Goal: Task Accomplishment & Management: Use online tool/utility

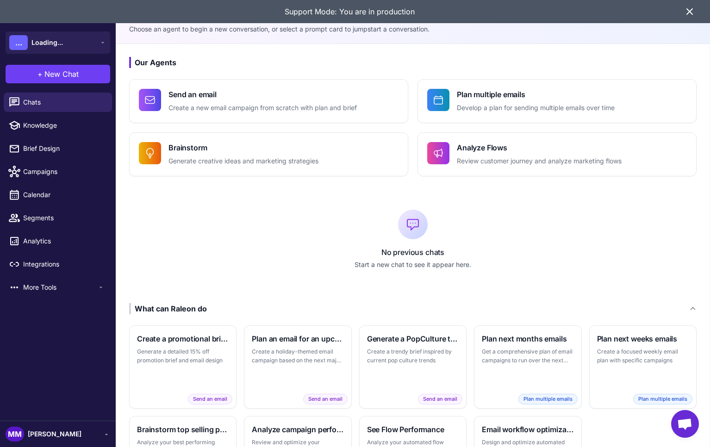
drag, startPoint x: 684, startPoint y: 12, endPoint x: 689, endPoint y: 10, distance: 5.4
click at [685, 11] on icon at bounding box center [689, 11] width 11 height 11
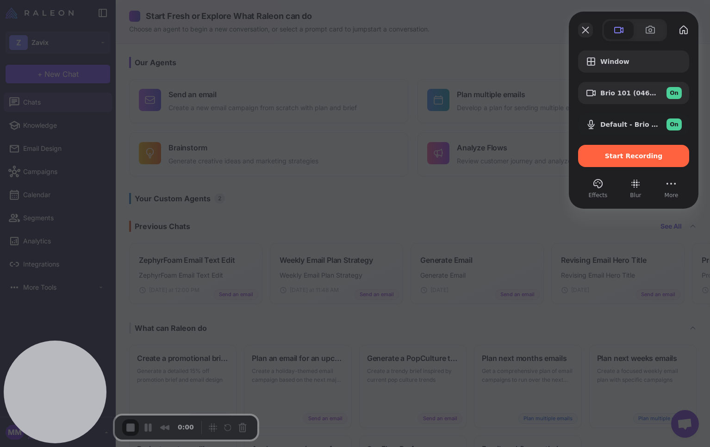
click at [585, 31] on button "Close" at bounding box center [585, 30] width 15 height 15
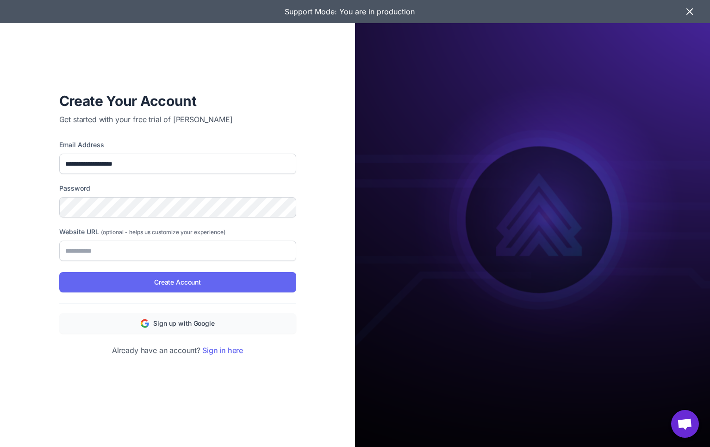
click at [691, 11] on icon at bounding box center [689, 11] width 11 height 11
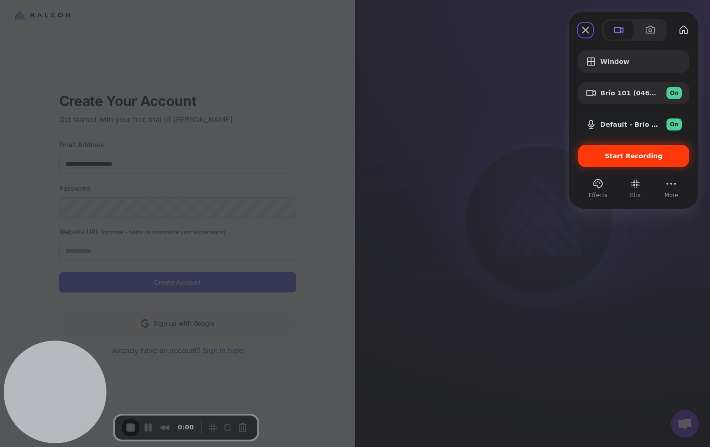
click at [625, 156] on span "Start Recording" at bounding box center [634, 155] width 58 height 7
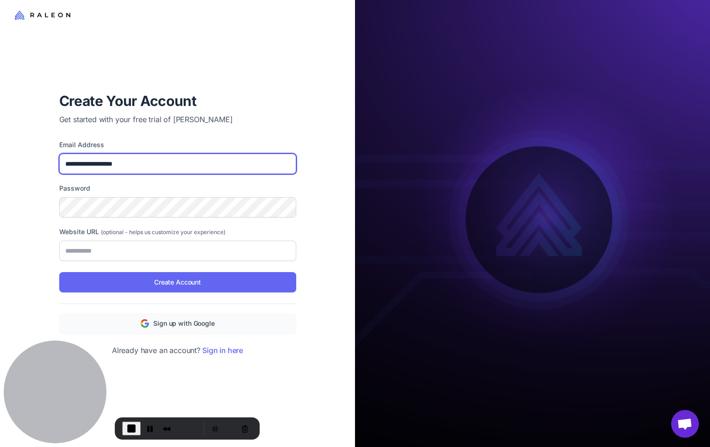
click at [95, 161] on input "**********" at bounding box center [177, 164] width 237 height 20
click at [93, 166] on input "**********" at bounding box center [177, 164] width 237 height 20
drag, startPoint x: 97, startPoint y: 161, endPoint x: 41, endPoint y: 169, distance: 56.9
click at [39, 165] on div "**********" at bounding box center [177, 223] width 355 height 447
type input "**********"
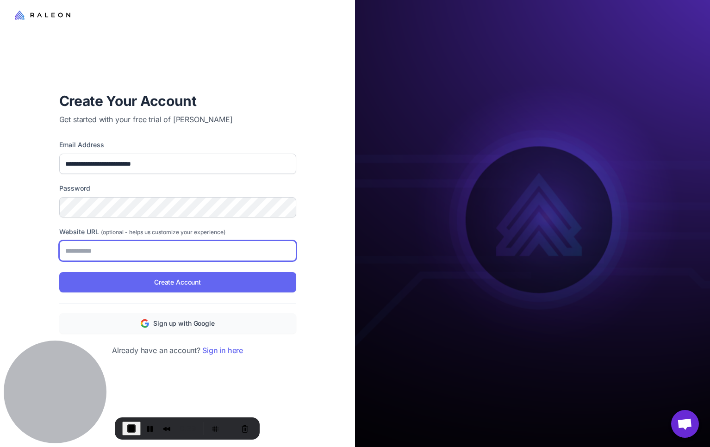
click at [145, 251] on input "Website URL (optional - helps us customize your experience)" at bounding box center [177, 251] width 237 height 20
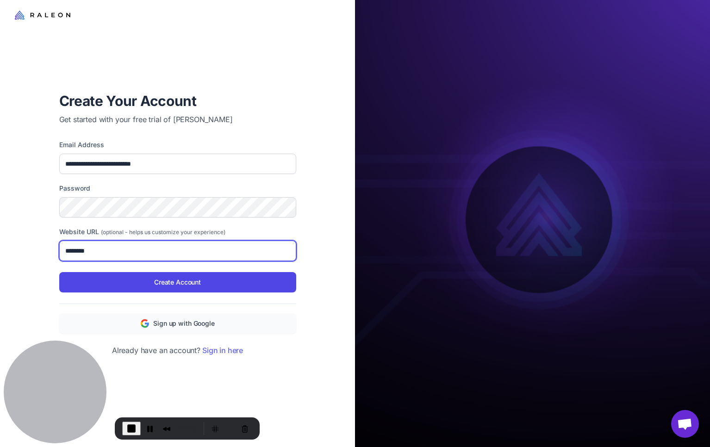
type input "********"
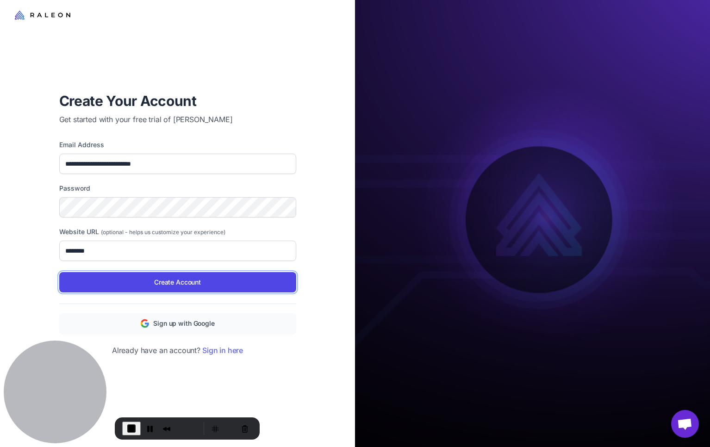
click at [201, 281] on button "Create Account" at bounding box center [177, 282] width 237 height 20
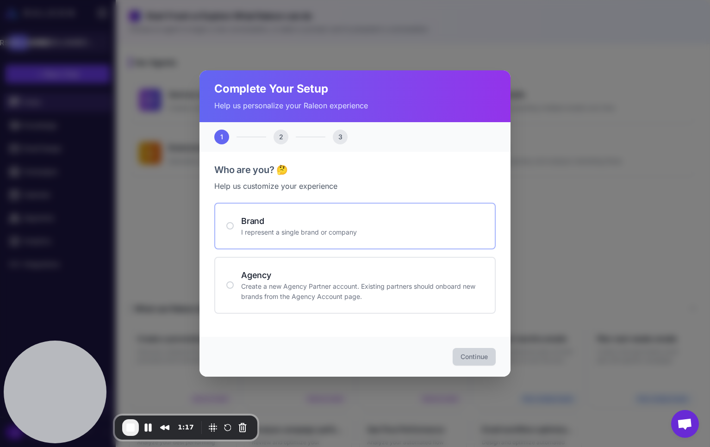
click at [261, 221] on h4 "Brand" at bounding box center [362, 221] width 242 height 12
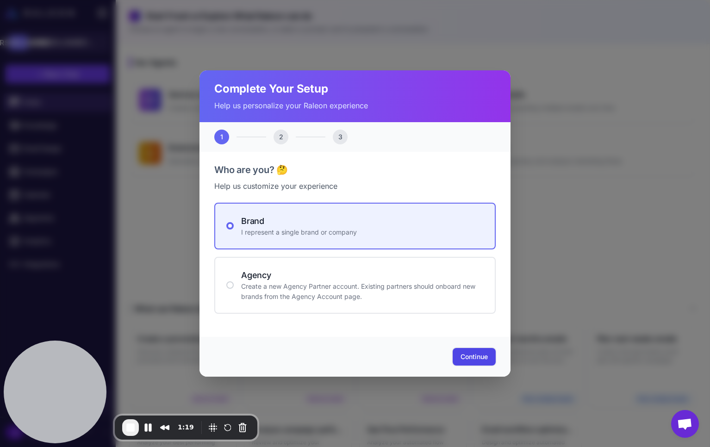
click at [473, 354] on span "Continue" at bounding box center [473, 356] width 27 height 9
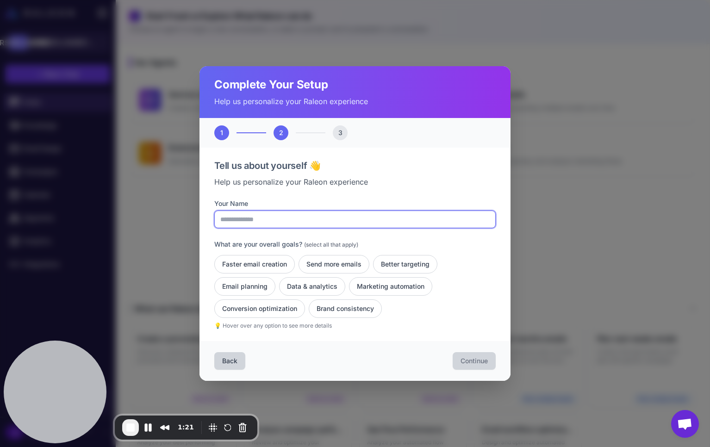
click at [273, 222] on input "Your Name" at bounding box center [354, 219] width 281 height 18
type input "***"
click at [314, 187] on p "Help us personalize your Raleon experience" at bounding box center [354, 181] width 281 height 11
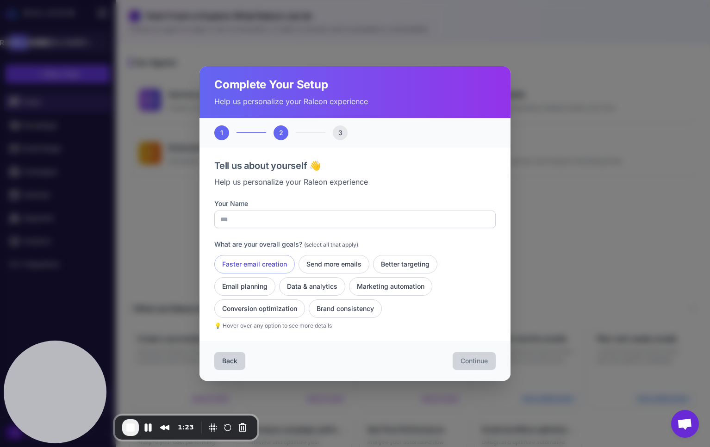
click at [275, 267] on button "Faster email creation" at bounding box center [254, 264] width 80 height 19
click at [351, 262] on button "Send more emails" at bounding box center [333, 264] width 71 height 19
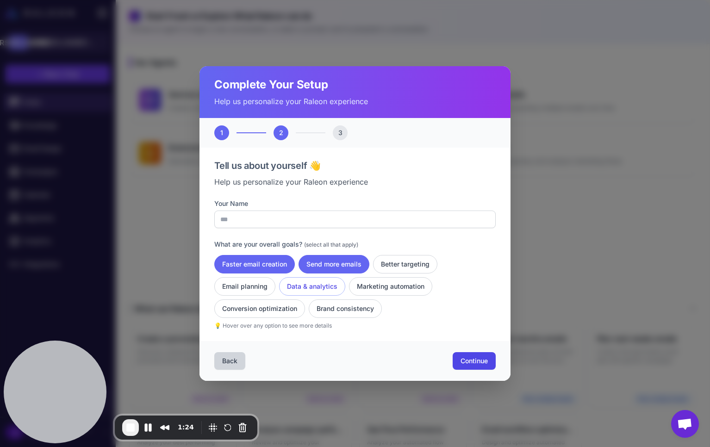
drag, startPoint x: 348, startPoint y: 314, endPoint x: 305, endPoint y: 289, distance: 49.3
click at [345, 313] on button "Brand consistency" at bounding box center [345, 308] width 73 height 19
click at [306, 288] on button "Data & analytics" at bounding box center [312, 286] width 66 height 19
click at [330, 269] on button "Send more emails" at bounding box center [333, 264] width 71 height 19
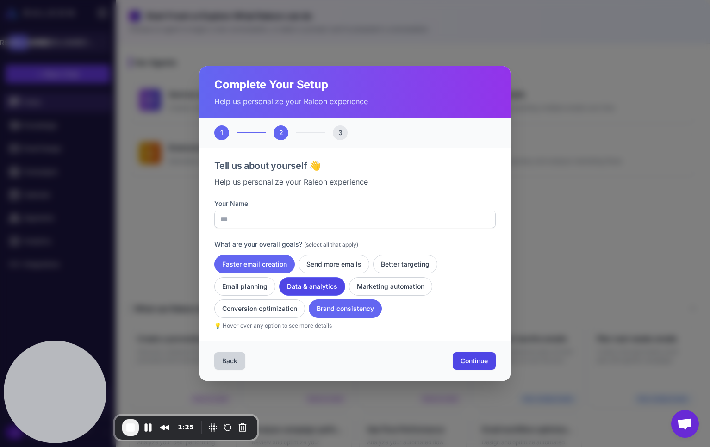
drag, startPoint x: 346, startPoint y: 303, endPoint x: 325, endPoint y: 287, distance: 26.1
click at [345, 301] on button "Brand consistency" at bounding box center [345, 308] width 73 height 19
click at [325, 287] on button "Data & analytics" at bounding box center [312, 286] width 66 height 19
click at [475, 363] on span "Continue" at bounding box center [473, 360] width 27 height 9
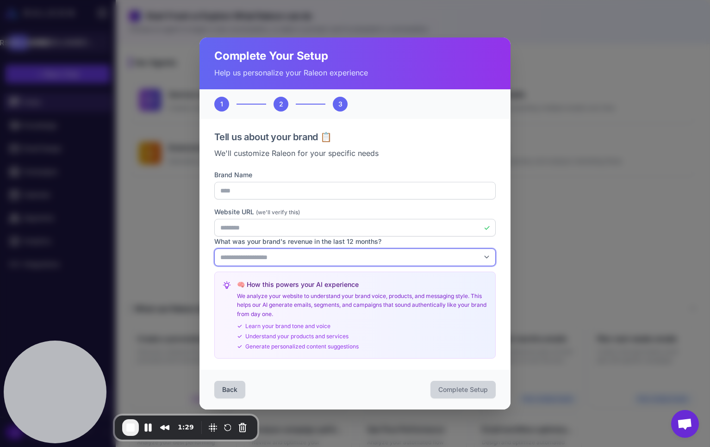
click at [247, 258] on select "**********" at bounding box center [354, 257] width 281 height 18
select select "********"
click at [214, 248] on select "**********" at bounding box center [354, 257] width 281 height 18
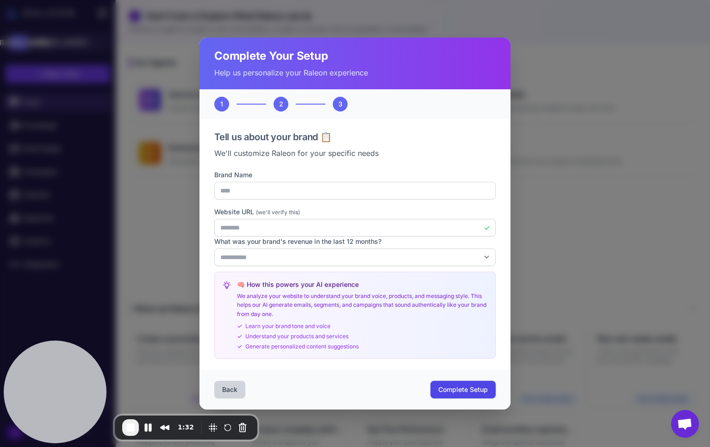
click at [475, 390] on span "Complete Setup" at bounding box center [462, 389] width 49 height 9
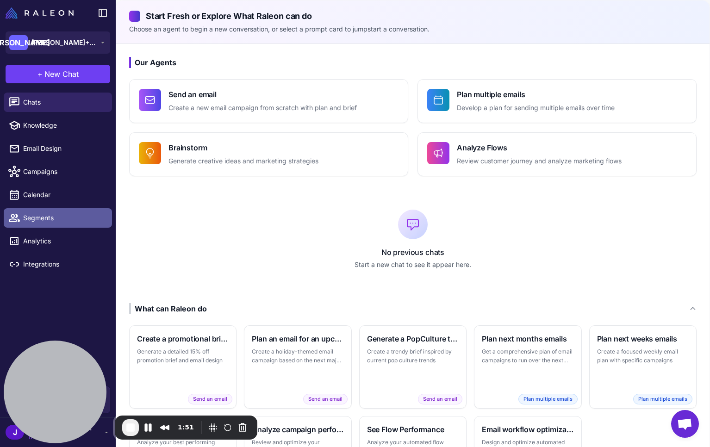
click at [34, 218] on span "Segments" at bounding box center [63, 218] width 81 height 10
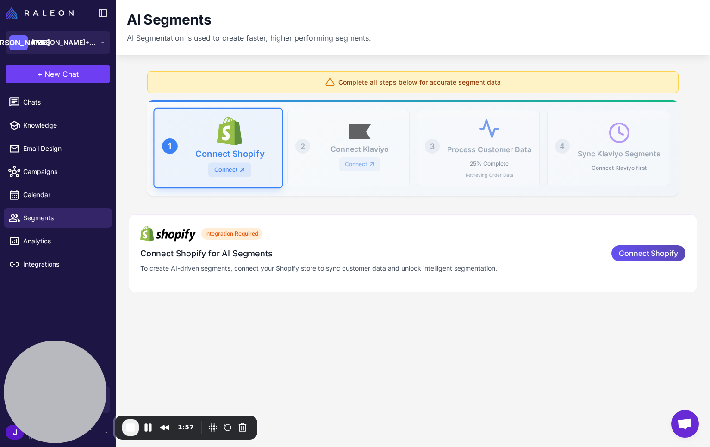
click at [643, 251] on span "Connect Shopify" at bounding box center [647, 253] width 59 height 16
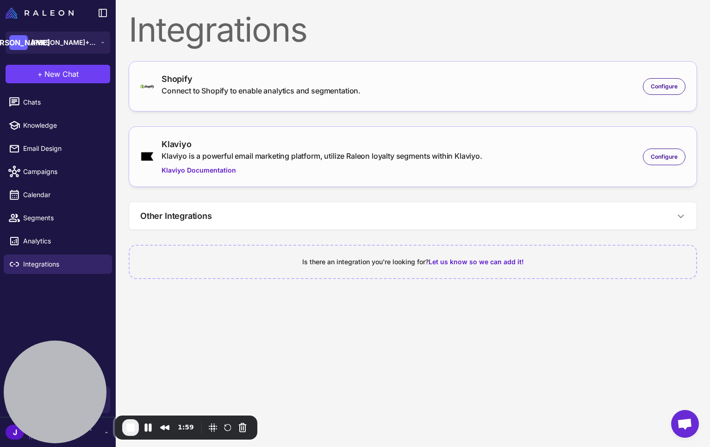
click at [232, 68] on div "Shopify Connect to Shopify to enable analytics and segmentation. Configure" at bounding box center [413, 86] width 568 height 50
click at [662, 88] on span "Configure" at bounding box center [663, 86] width 27 height 8
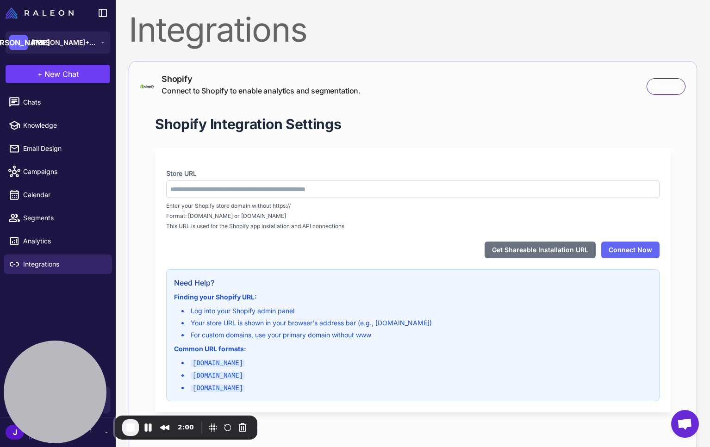
type input "********"
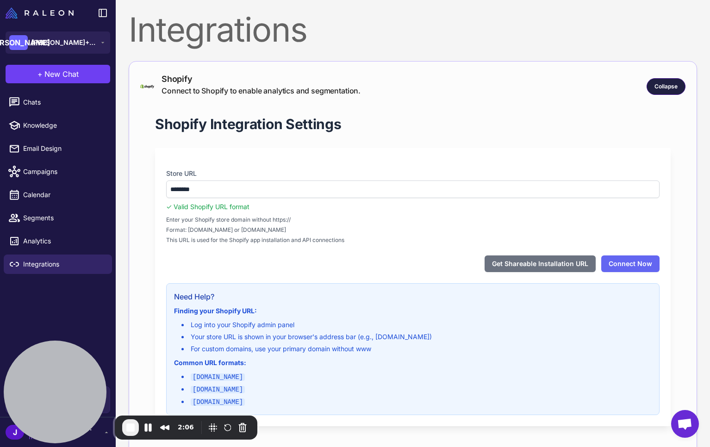
click at [665, 87] on span "Collapse" at bounding box center [665, 86] width 23 height 8
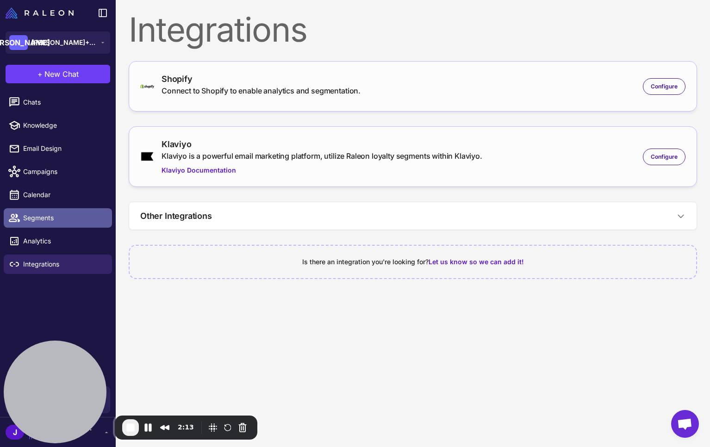
click at [47, 220] on span "Segments" at bounding box center [63, 218] width 81 height 10
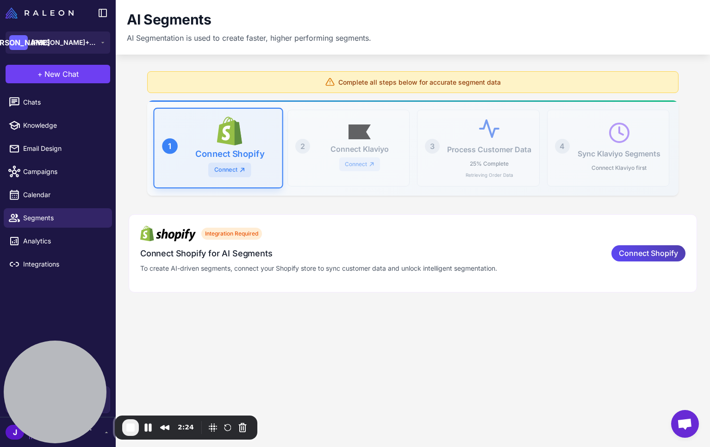
click at [267, 298] on div "Complete all steps below for accurate segment data 1 Connect Shopify Connect 2 …" at bounding box center [413, 184] width 594 height 241
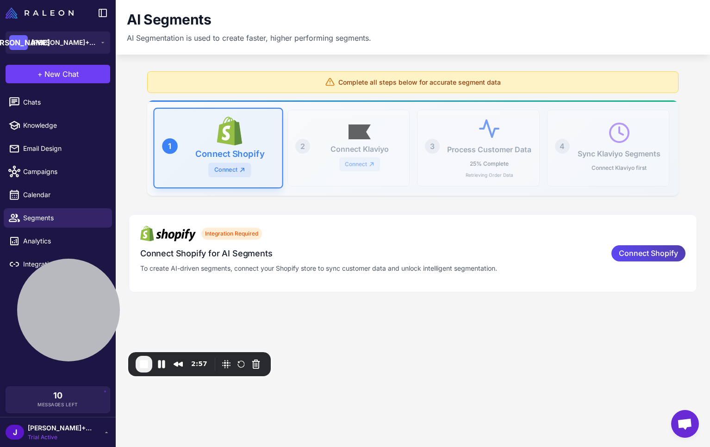
drag, startPoint x: 75, startPoint y: 379, endPoint x: 60, endPoint y: 422, distance: 45.1
click at [88, 315] on div at bounding box center [68, 310] width 103 height 103
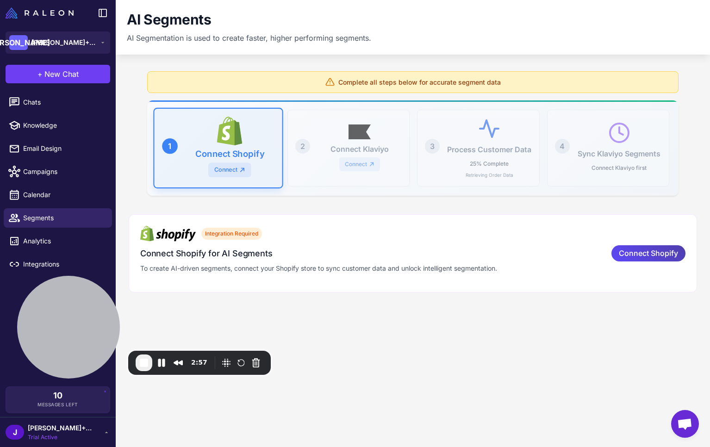
click at [50, 434] on span "Trial Active" at bounding box center [60, 437] width 65 height 8
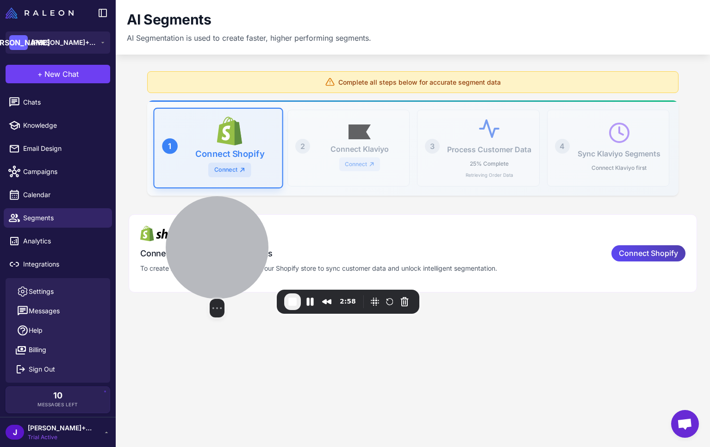
drag, startPoint x: 73, startPoint y: 320, endPoint x: 257, endPoint y: 253, distance: 195.8
click at [259, 253] on div at bounding box center [217, 247] width 103 height 103
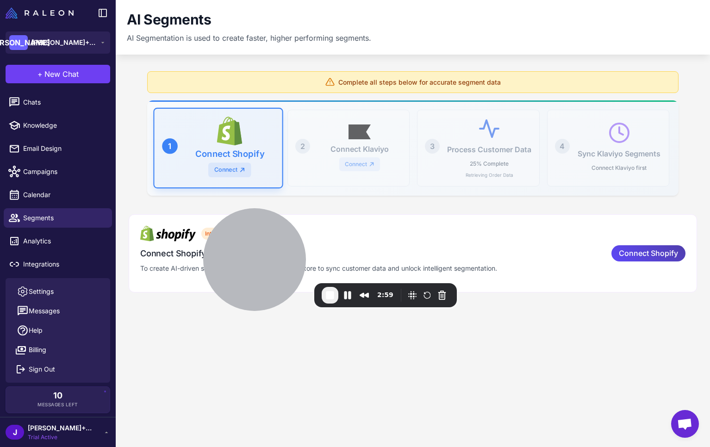
click at [236, 333] on content "AI Segments AI Segmentation is used to create faster, higher performing segment…" at bounding box center [413, 223] width 594 height 447
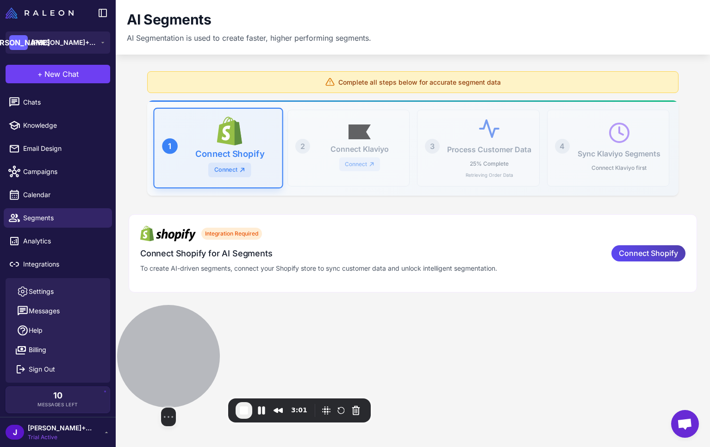
drag, startPoint x: 271, startPoint y: 231, endPoint x: 199, endPoint y: 340, distance: 130.2
click at [199, 339] on div at bounding box center [168, 356] width 103 height 103
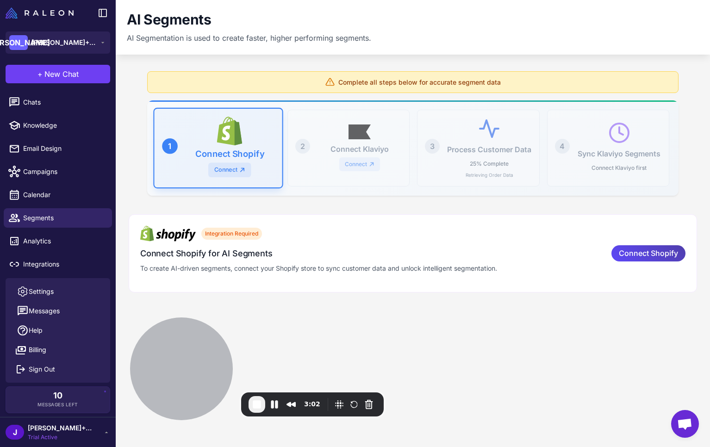
click at [66, 429] on span "jay+shopifydemovid" at bounding box center [60, 428] width 65 height 10
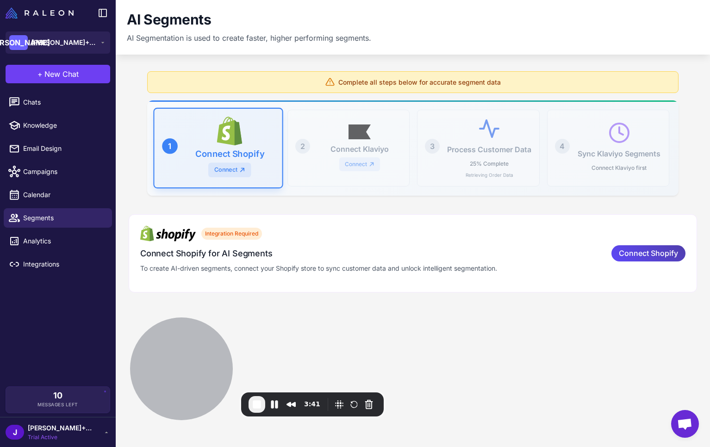
click at [376, 313] on content "AI Segments AI Segmentation is used to create faster, higher performing segment…" at bounding box center [413, 223] width 594 height 447
click at [62, 10] on img at bounding box center [40, 12] width 68 height 11
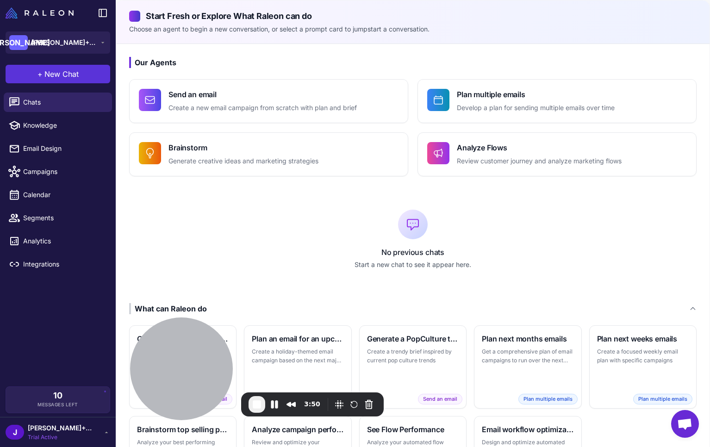
click at [54, 74] on span "New Chat" at bounding box center [61, 73] width 34 height 11
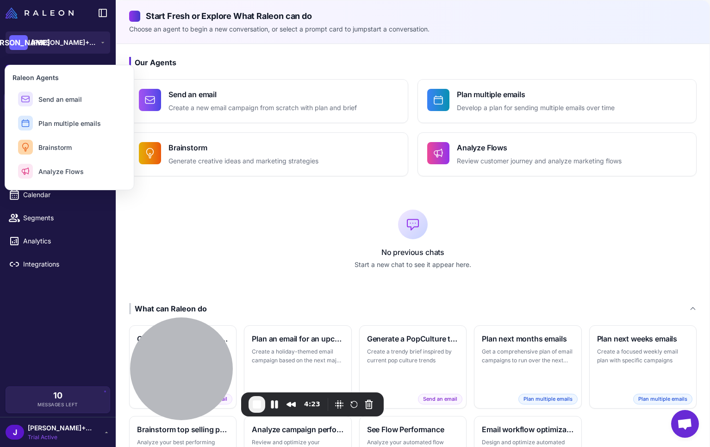
drag, startPoint x: 203, startPoint y: 259, endPoint x: 202, endPoint y: 251, distance: 8.0
click at [204, 257] on div "No previous chats Start a new chat to see it appear here." at bounding box center [412, 239] width 567 height 97
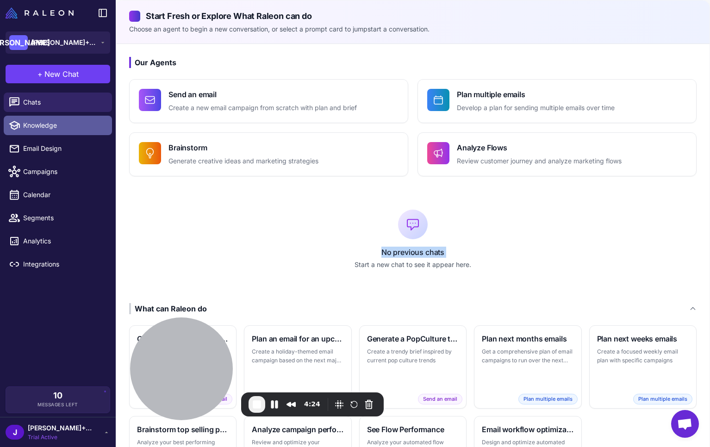
click at [49, 132] on link "Knowledge" at bounding box center [58, 125] width 108 height 19
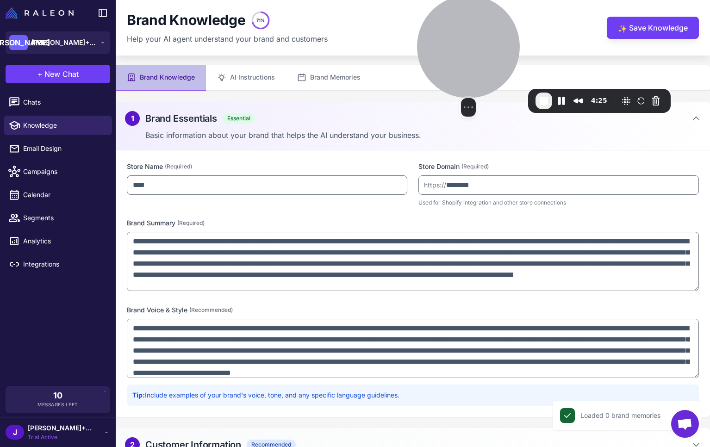
drag, startPoint x: 185, startPoint y: 347, endPoint x: 442, endPoint y: 98, distance: 358.2
click at [469, 44] on div at bounding box center [468, 46] width 103 height 103
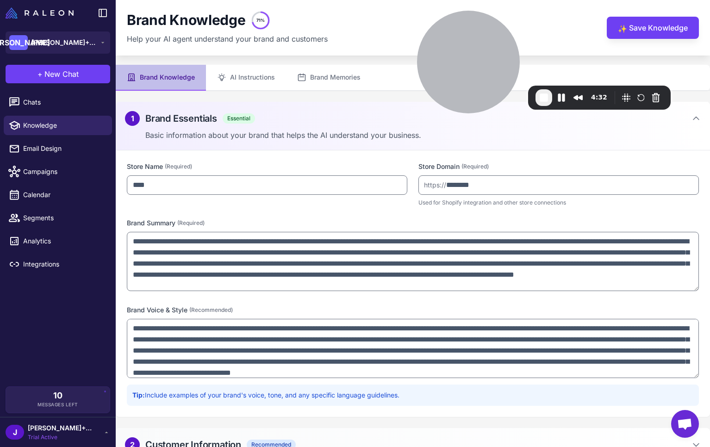
scroll to position [16, 0]
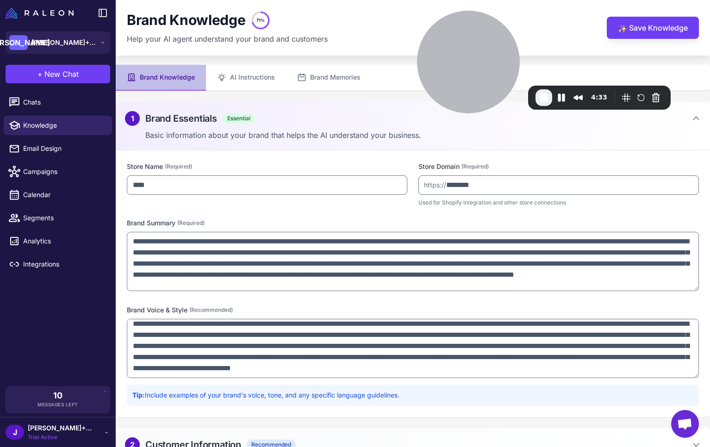
click at [182, 432] on div "2 Customer Information Recommended Information about your customers and busines…" at bounding box center [413, 452] width 594 height 49
click at [590, 434] on div "2 Customer Information Recommended Information about your customers and busines…" at bounding box center [413, 452] width 594 height 49
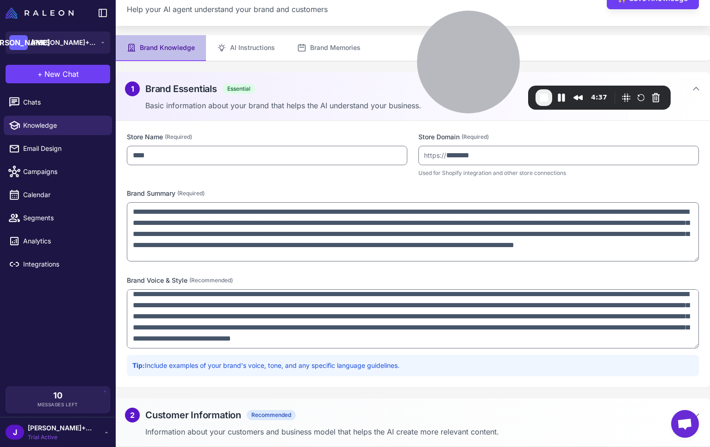
click at [286, 427] on p "Information about your customers and business model that helps the AI create mo…" at bounding box center [422, 431] width 555 height 11
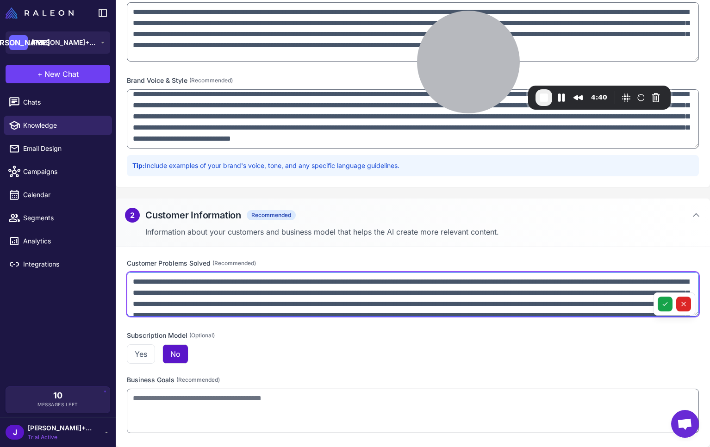
scroll to position [31, 0]
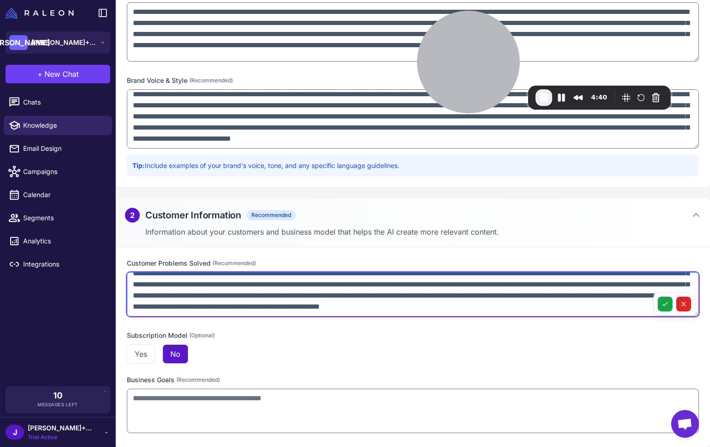
drag, startPoint x: 142, startPoint y: 285, endPoint x: 301, endPoint y: 324, distance: 164.2
click at [309, 322] on div "**********" at bounding box center [413, 347] width 594 height 200
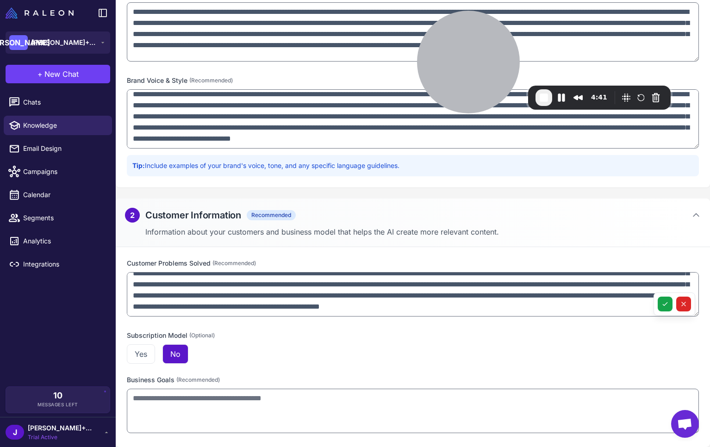
drag, startPoint x: 288, startPoint y: 340, endPoint x: 261, endPoint y: 361, distance: 34.0
click at [288, 340] on div "Subscription Model (Optional) Yes No" at bounding box center [413, 346] width 572 height 33
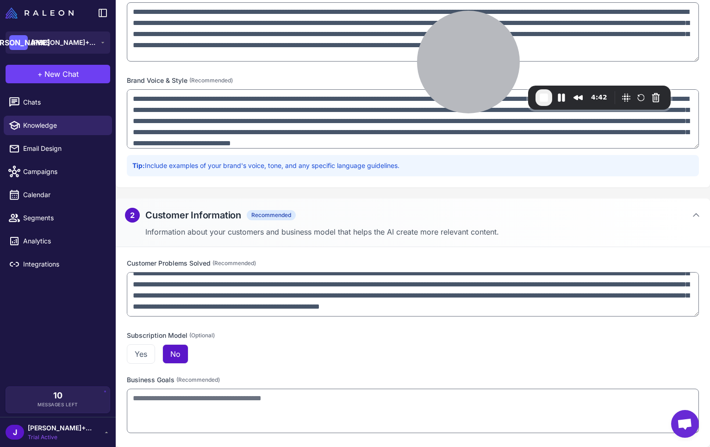
scroll to position [0, 0]
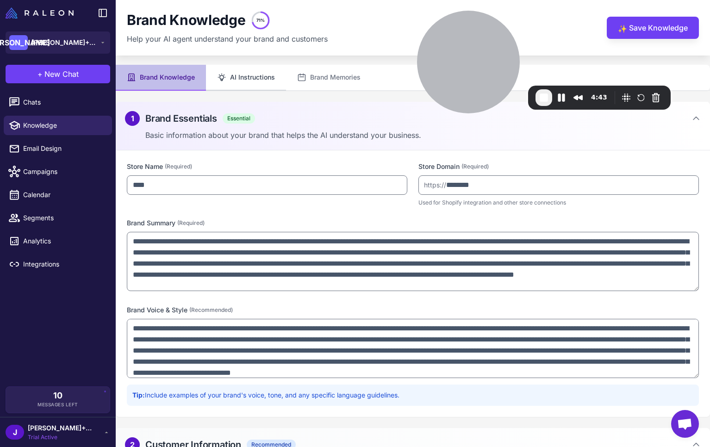
click at [247, 76] on button "AI Instructions" at bounding box center [246, 78] width 80 height 26
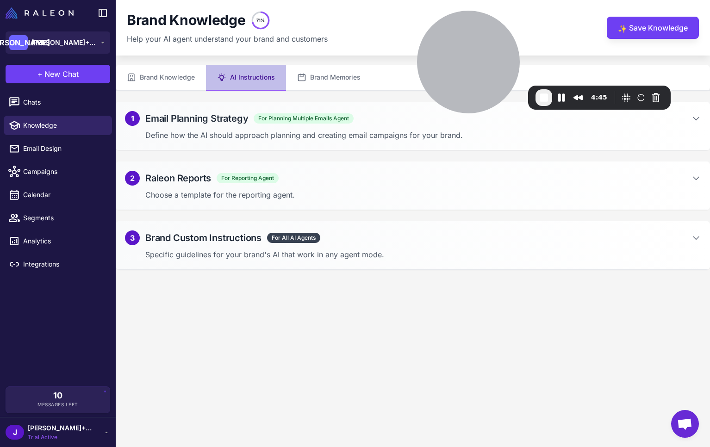
click at [200, 128] on div "1 Email Planning Strategy For Planning Multiple Emails Agent Define how the AI …" at bounding box center [413, 126] width 594 height 49
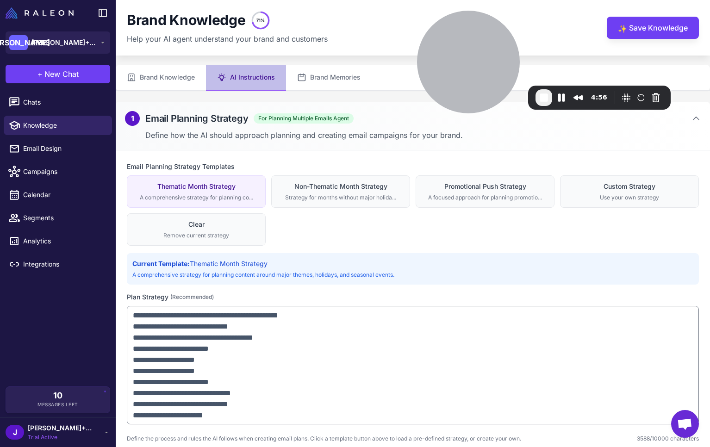
drag, startPoint x: 129, startPoint y: 295, endPoint x: 155, endPoint y: 295, distance: 26.4
click at [155, 295] on label "Plan Strategy (Recommended)" at bounding box center [413, 297] width 572 height 10
drag, startPoint x: 125, startPoint y: 295, endPoint x: 230, endPoint y: 301, distance: 105.6
click at [230, 301] on div "Email Planning Strategy Templates Thematic Month Strategy A comprehensive strat…" at bounding box center [413, 301] width 594 height 303
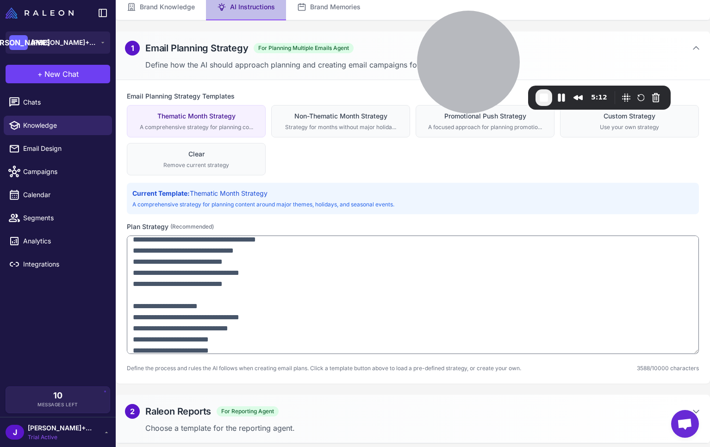
scroll to position [126, 0]
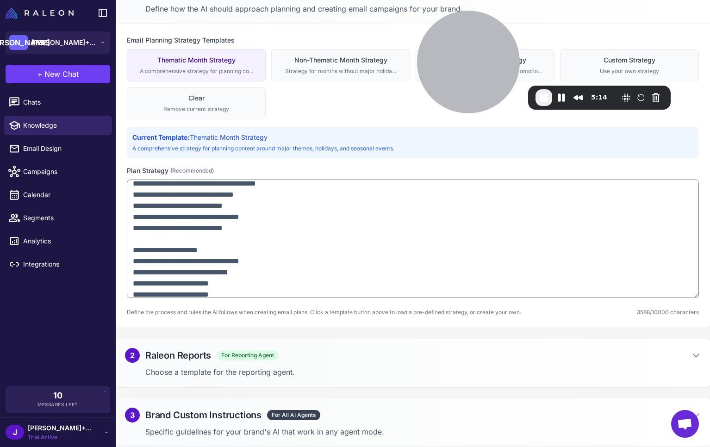
click at [204, 376] on p "Choose a template for the reporting agent." at bounding box center [422, 371] width 555 height 11
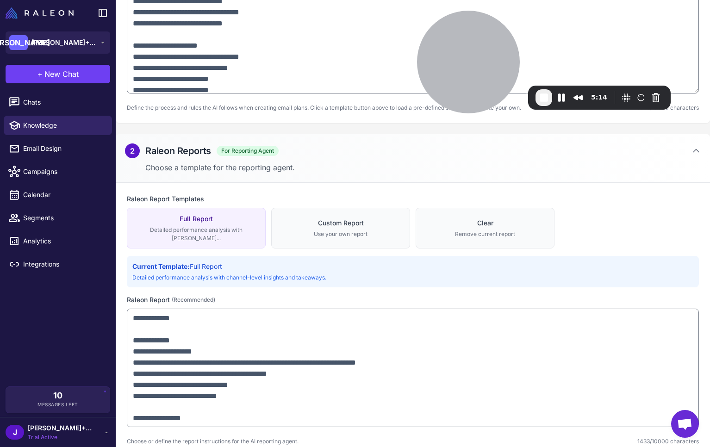
scroll to position [392, 0]
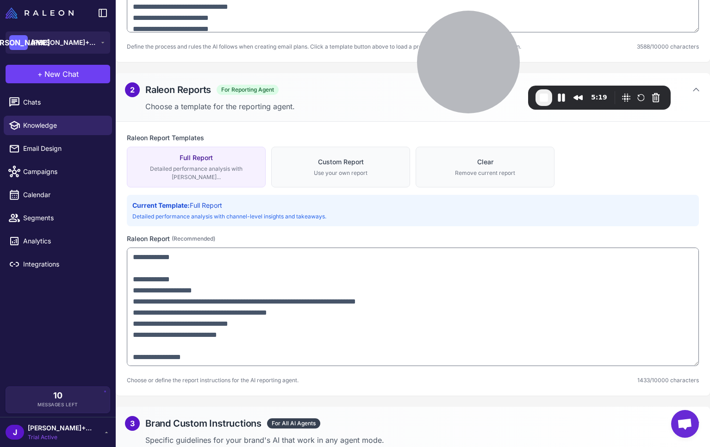
click at [215, 416] on h2 "Brand Custom Instructions" at bounding box center [203, 423] width 116 height 14
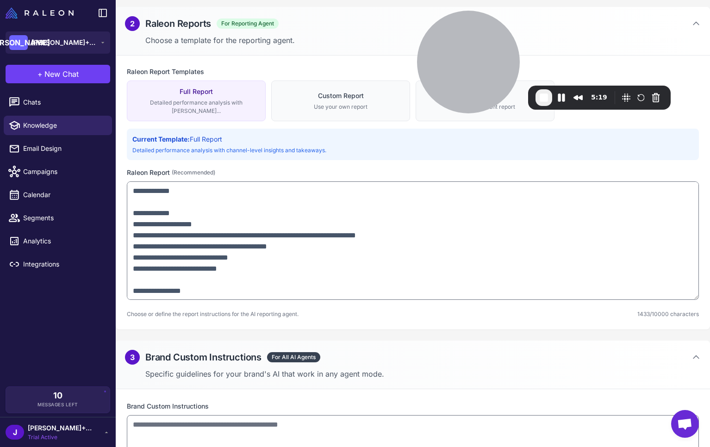
scroll to position [488, 0]
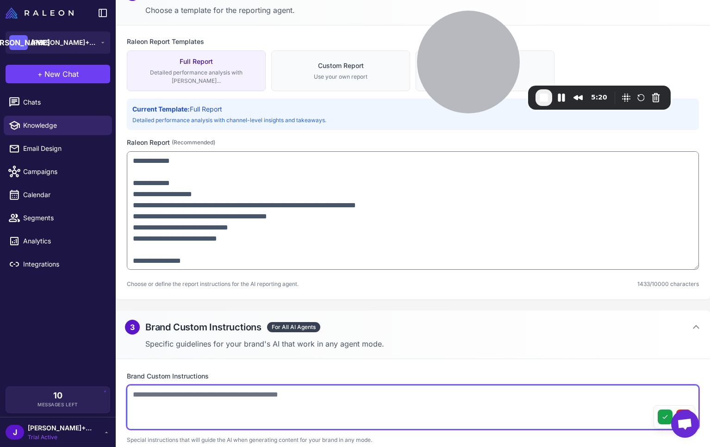
click at [196, 389] on textarea at bounding box center [413, 407] width 572 height 44
click at [308, 389] on textarea at bounding box center [413, 407] width 572 height 44
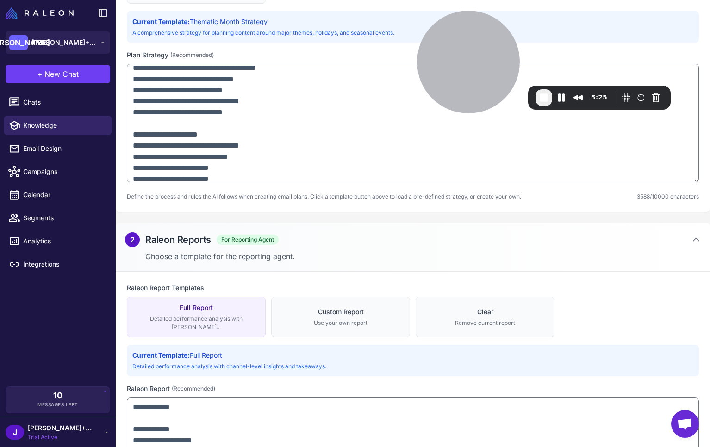
scroll to position [0, 0]
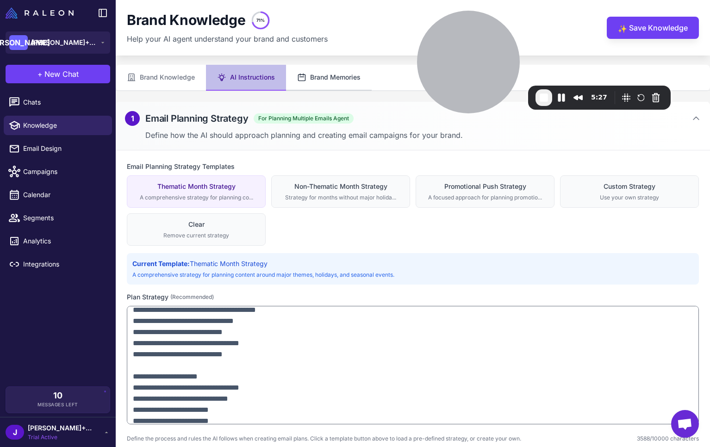
click at [330, 77] on button "Brand Memories" at bounding box center [329, 78] width 86 height 26
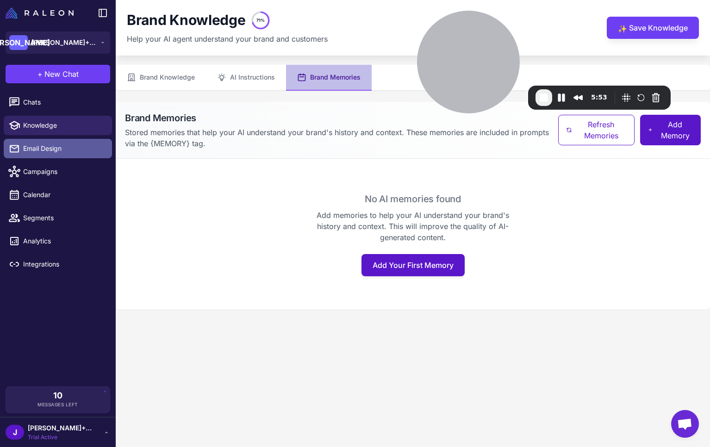
click at [53, 151] on span "Email Design" at bounding box center [63, 148] width 81 height 10
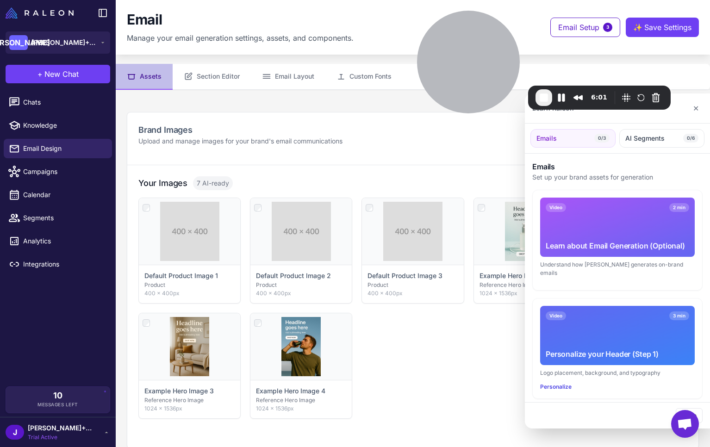
click at [39, 173] on div at bounding box center [355, 223] width 710 height 447
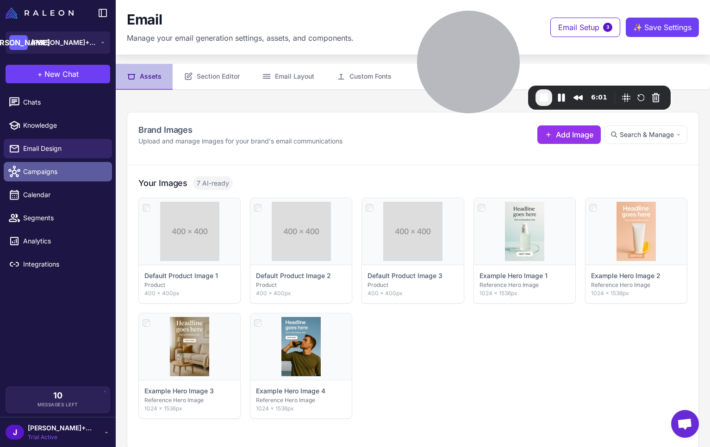
click at [34, 173] on span "Campaigns" at bounding box center [63, 172] width 81 height 10
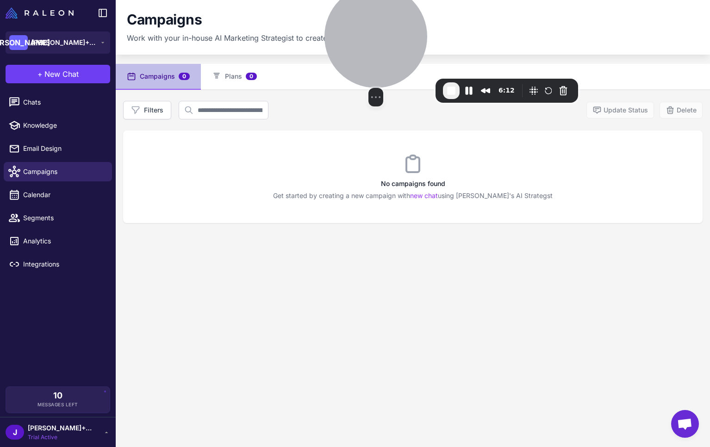
drag, startPoint x: 471, startPoint y: 69, endPoint x: 379, endPoint y: 62, distance: 92.8
click at [379, 62] on div at bounding box center [375, 36] width 103 height 103
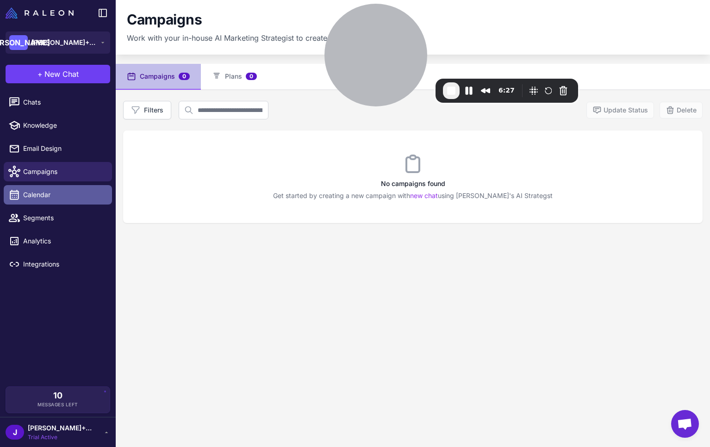
click at [42, 194] on span "Calendar" at bounding box center [63, 195] width 81 height 10
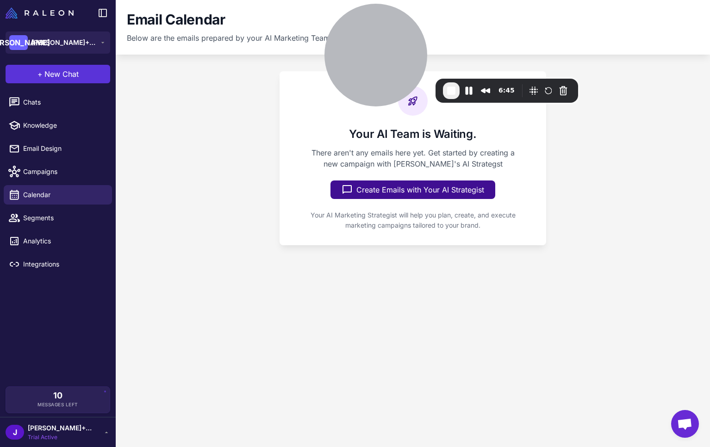
click at [60, 76] on span "New Chat" at bounding box center [61, 73] width 34 height 11
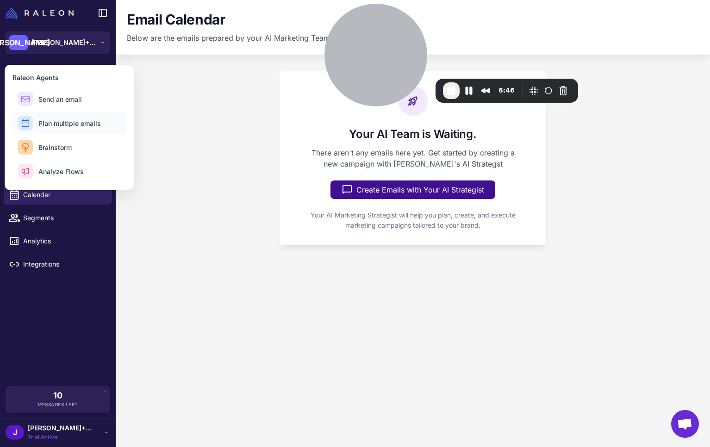
click at [79, 120] on span "Plan multiple emails" at bounding box center [69, 123] width 62 height 10
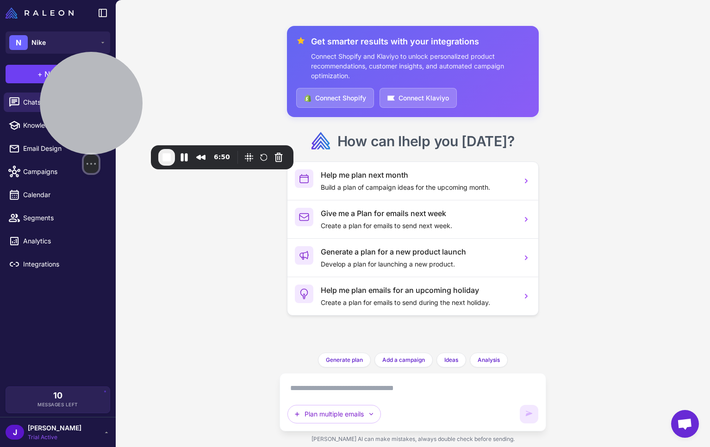
drag, startPoint x: 382, startPoint y: 40, endPoint x: 97, endPoint y: 113, distance: 294.7
click at [97, 106] on div at bounding box center [91, 103] width 103 height 103
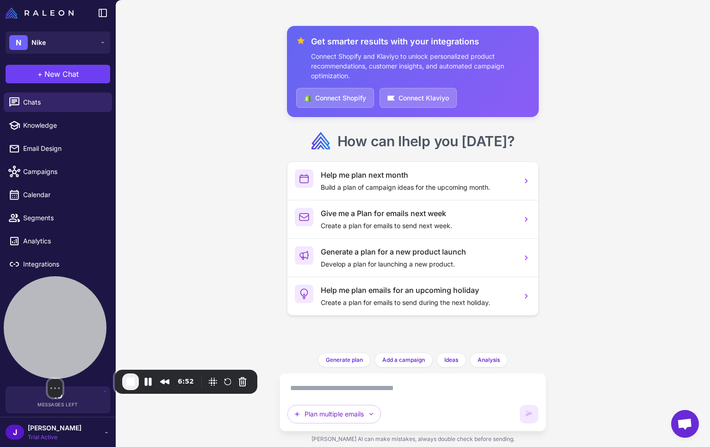
drag, startPoint x: 116, startPoint y: 110, endPoint x: 69, endPoint y: 333, distance: 228.3
click at [69, 333] on div at bounding box center [55, 327] width 103 height 103
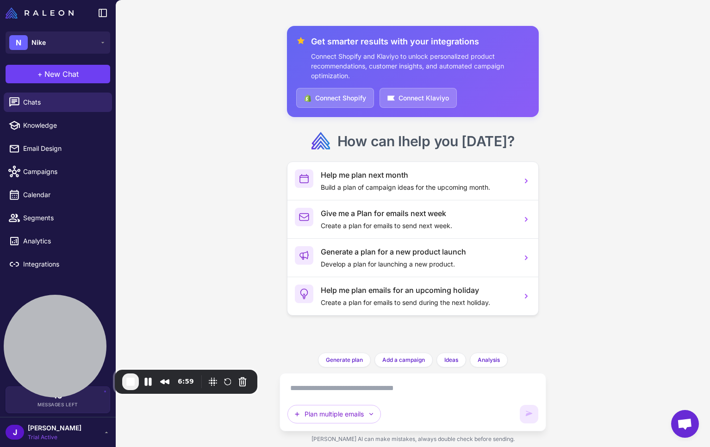
click at [309, 392] on textarea at bounding box center [412, 388] width 250 height 15
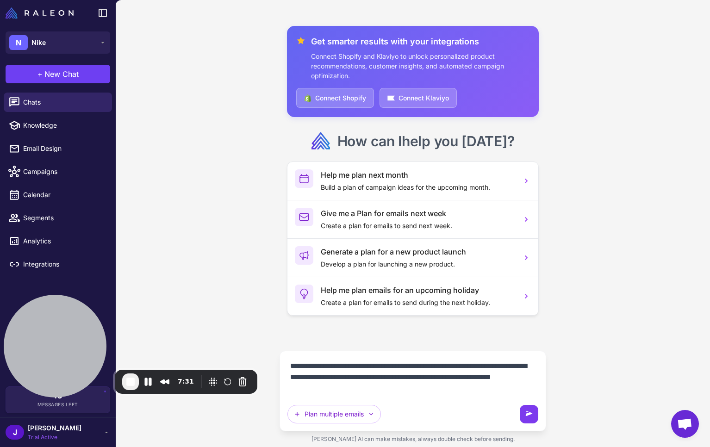
type textarea "**********"
click at [532, 414] on icon at bounding box center [528, 413] width 9 height 9
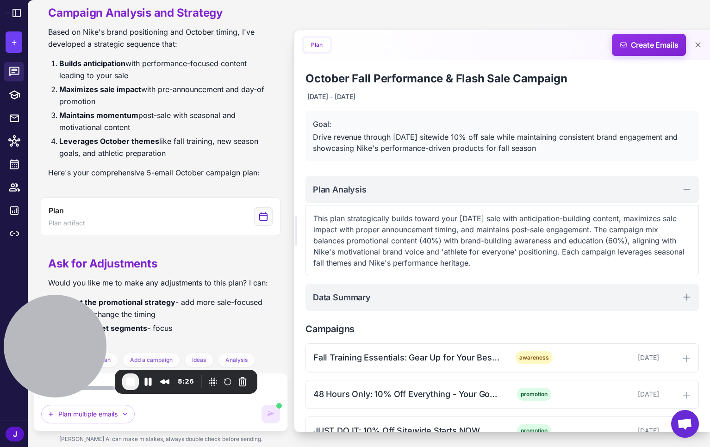
scroll to position [98, 0]
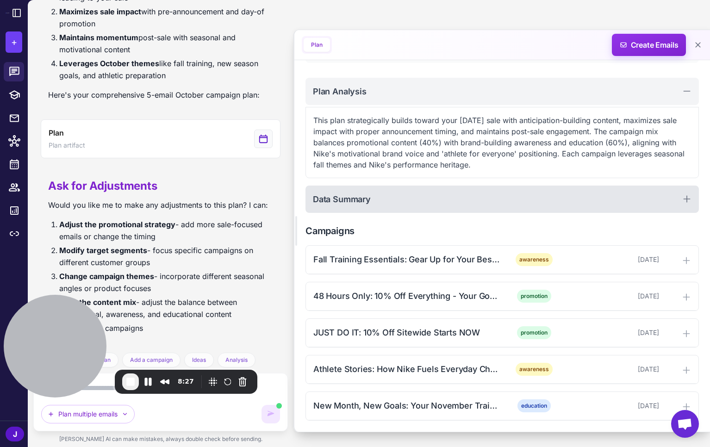
click at [375, 201] on div "Data Summary" at bounding box center [501, 198] width 393 height 27
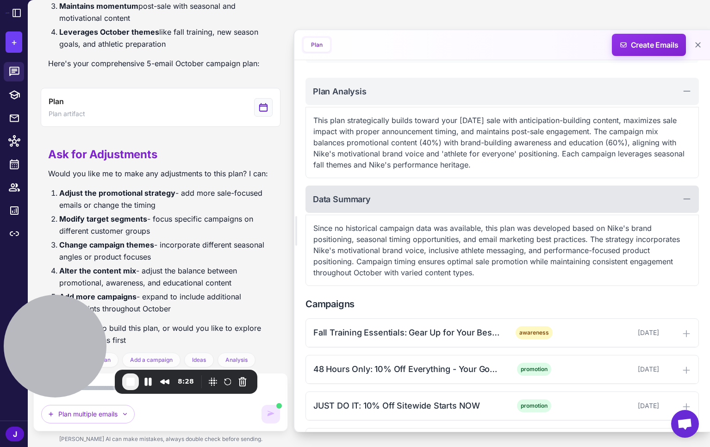
scroll to position [683, 0]
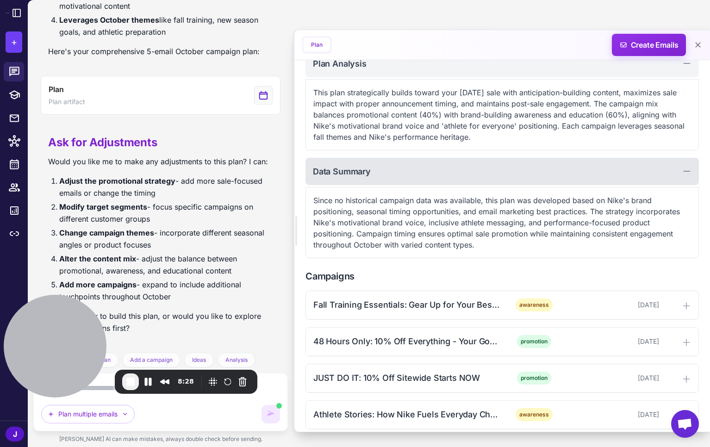
click at [478, 187] on div "Data Summary Since no historical campaign data was available, this plan was dev…" at bounding box center [501, 208] width 393 height 100
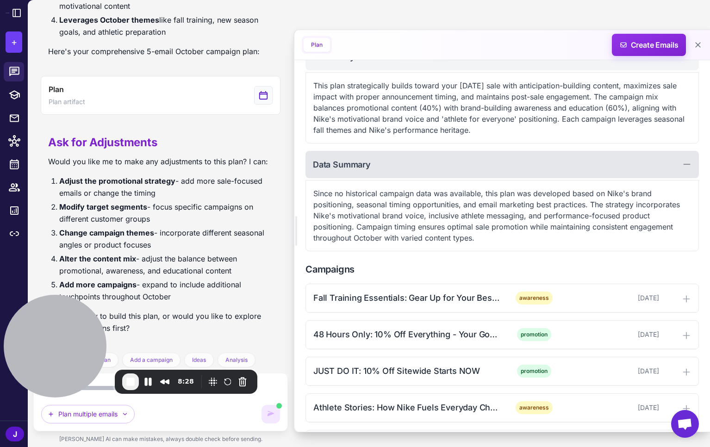
click at [438, 166] on div "Data Summary" at bounding box center [501, 164] width 393 height 27
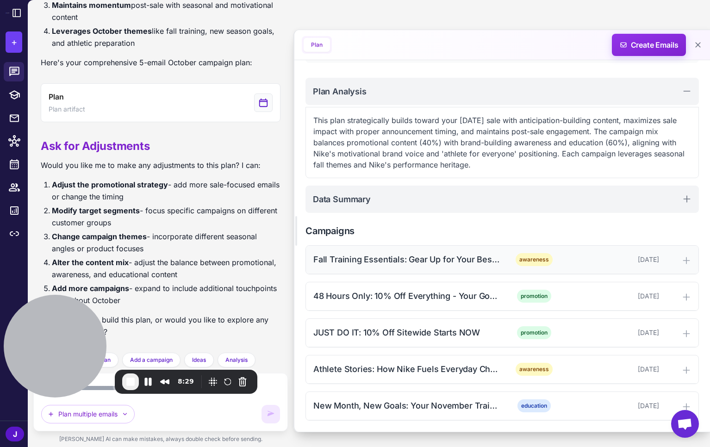
scroll to position [656, 0]
click at [411, 250] on div "Fall Training Essentials: Gear Up for Your Best Season awareness October 3, 2024" at bounding box center [502, 260] width 392 height 28
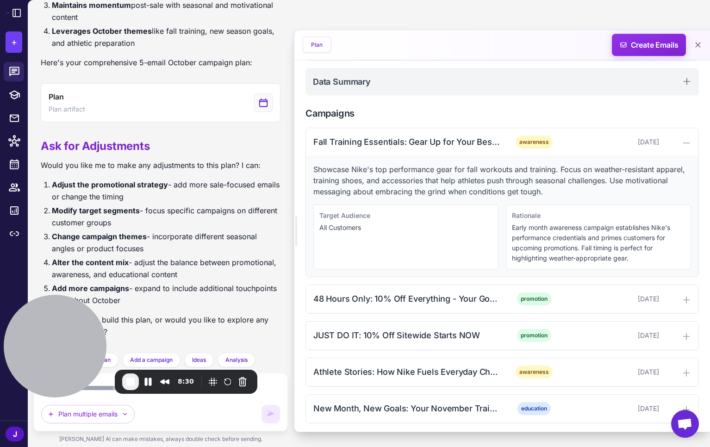
scroll to position [218, 0]
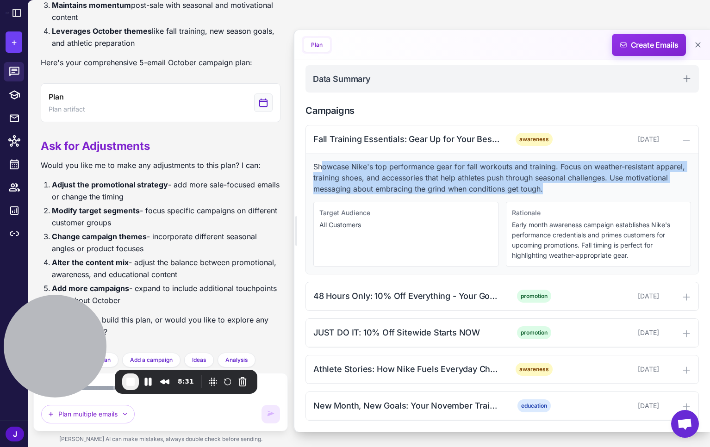
drag, startPoint x: 553, startPoint y: 189, endPoint x: 323, endPoint y: 166, distance: 230.5
click at [322, 166] on p "Showcase Nike's top performance gear for fall workouts and training. Focus on w…" at bounding box center [501, 177] width 377 height 33
click at [338, 169] on p "Showcase Nike's top performance gear for fall workouts and training. Focus on w…" at bounding box center [501, 177] width 377 height 33
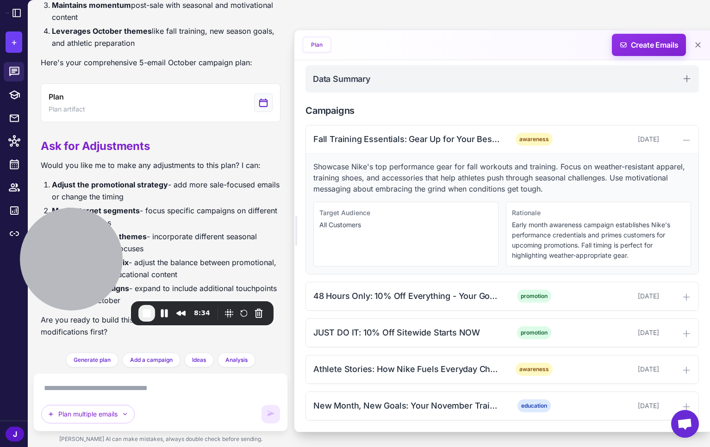
drag, startPoint x: 72, startPoint y: 345, endPoint x: 100, endPoint y: 327, distance: 33.2
click at [91, 252] on div at bounding box center [71, 259] width 103 height 103
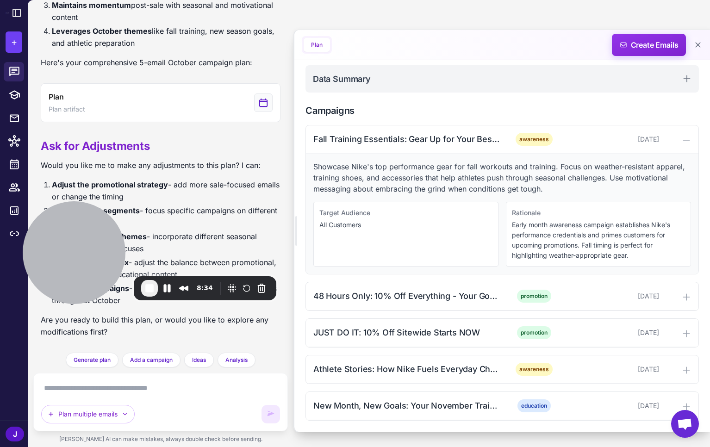
click at [100, 391] on textarea at bounding box center [160, 388] width 239 height 15
drag, startPoint x: 75, startPoint y: 388, endPoint x: 106, endPoint y: 381, distance: 31.9
click at [74, 388] on textarea at bounding box center [160, 388] width 239 height 15
click at [445, 327] on div "JUST DO IT: 10% Off Sitewide Starts NOW" at bounding box center [406, 332] width 187 height 12
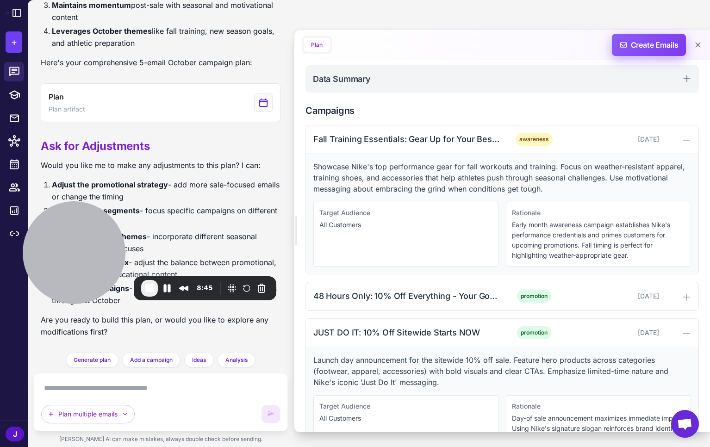
click at [655, 39] on span "Create Emails" at bounding box center [648, 45] width 81 height 22
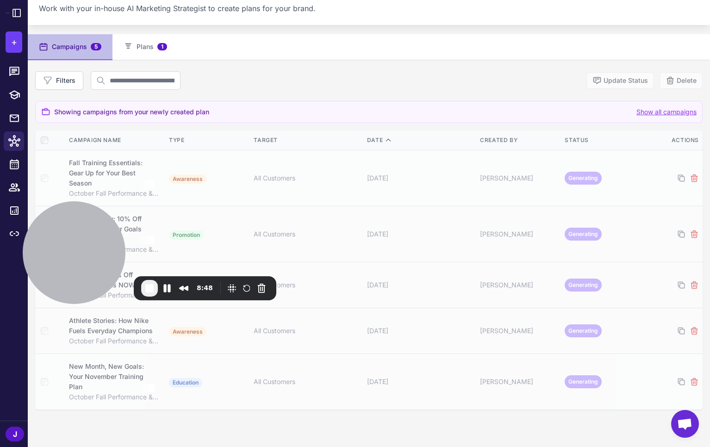
scroll to position [31, 0]
click at [483, 340] on td "Jay" at bounding box center [518, 329] width 85 height 46
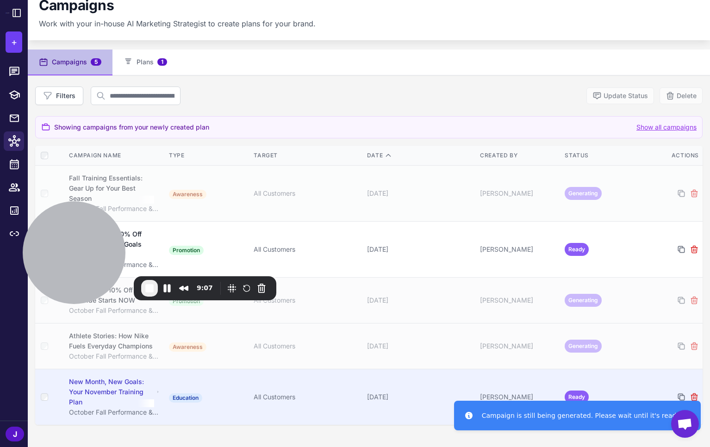
scroll to position [11, 0]
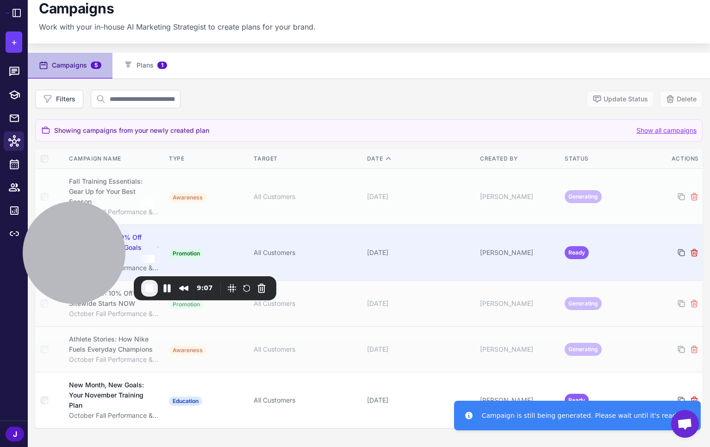
click at [531, 253] on div "Jay" at bounding box center [518, 252] width 77 height 10
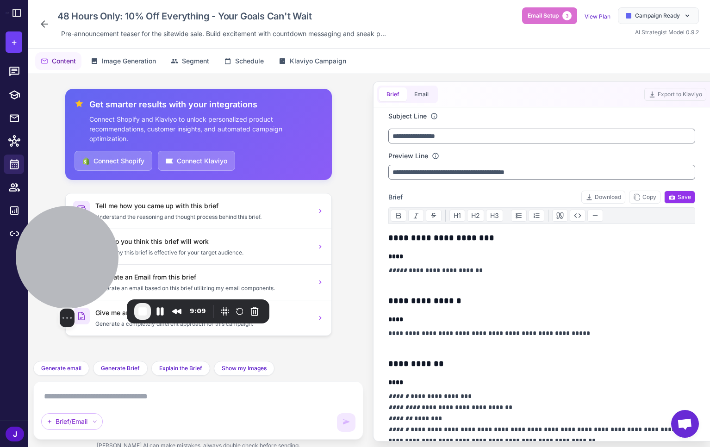
drag, startPoint x: 89, startPoint y: 238, endPoint x: 81, endPoint y: 266, distance: 29.3
click at [80, 268] on div at bounding box center [67, 257] width 103 height 103
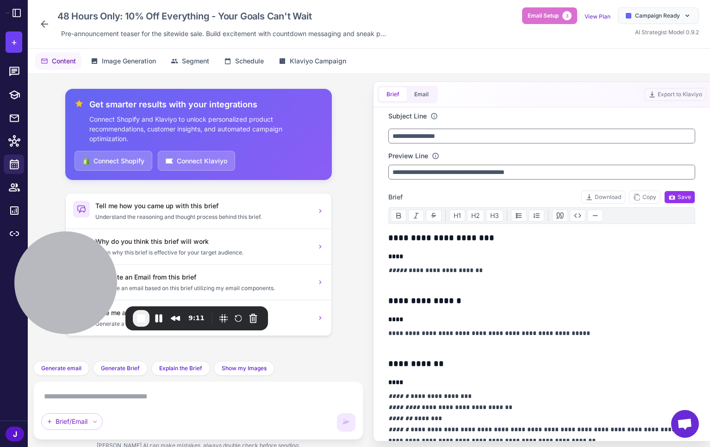
click at [93, 397] on textarea at bounding box center [198, 396] width 314 height 15
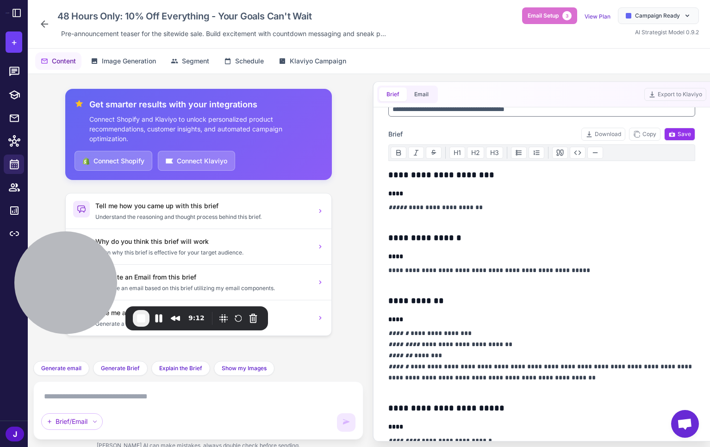
scroll to position [76, 0]
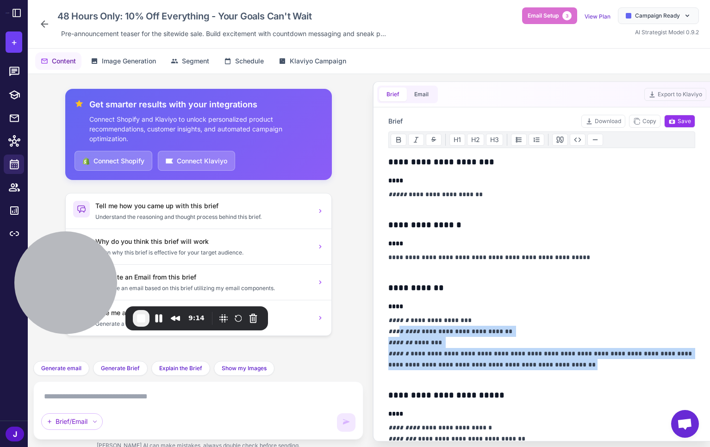
drag, startPoint x: 569, startPoint y: 369, endPoint x: 414, endPoint y: 342, distance: 157.3
click at [399, 330] on p "**********" at bounding box center [541, 348] width 307 height 67
click at [442, 356] on p "**********" at bounding box center [541, 348] width 307 height 67
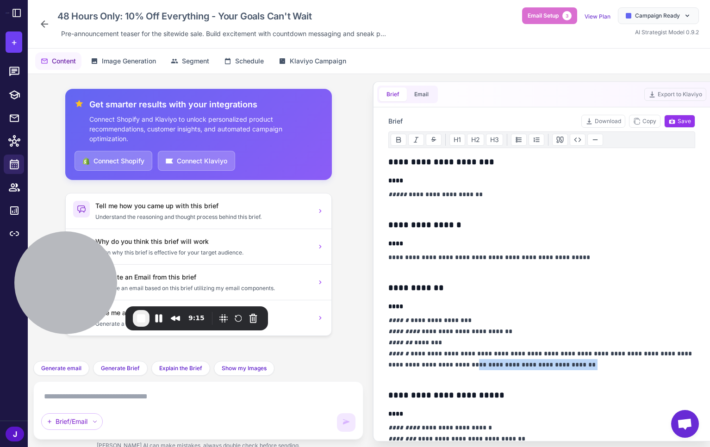
drag, startPoint x: 455, startPoint y: 365, endPoint x: 568, endPoint y: 365, distance: 112.9
click at [568, 365] on p "**********" at bounding box center [541, 348] width 307 height 67
click at [476, 340] on p "**********" at bounding box center [541, 348] width 307 height 67
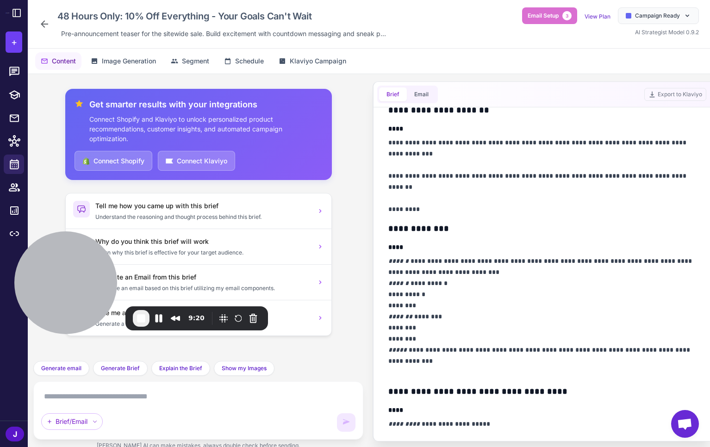
scroll to position [0, 0]
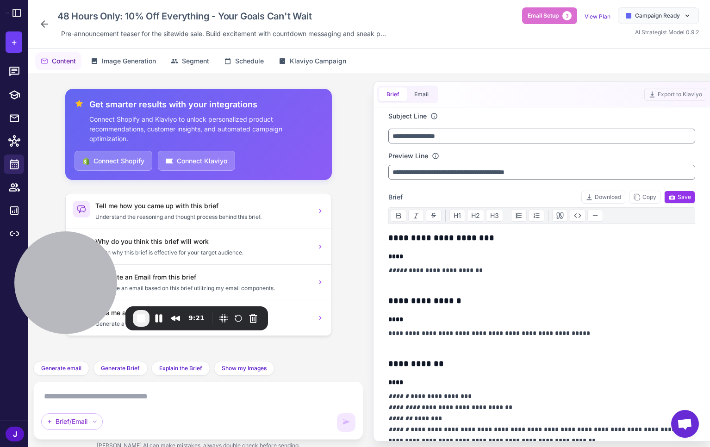
drag, startPoint x: 82, startPoint y: 397, endPoint x: 87, endPoint y: 396, distance: 4.6
click at [87, 396] on textarea at bounding box center [198, 396] width 314 height 15
type textarea "******"
drag, startPoint x: 29, startPoint y: 401, endPoint x: 35, endPoint y: 399, distance: 5.7
click at [35, 399] on div "Get smarter results with your integrations Connect Shopify and Klaviyo to unloc…" at bounding box center [198, 265] width 341 height 383
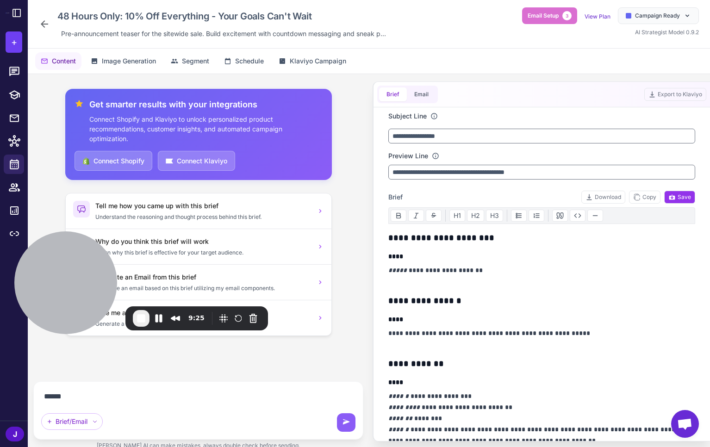
click at [65, 396] on textarea "******" at bounding box center [198, 396] width 314 height 15
click at [66, 396] on textarea "******" at bounding box center [198, 396] width 314 height 15
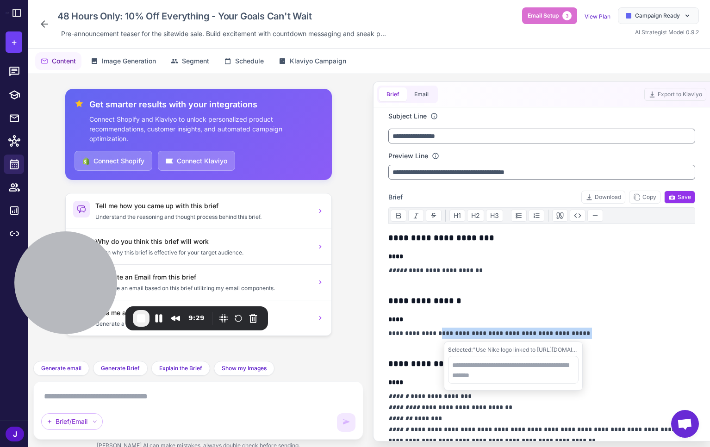
drag, startPoint x: 442, startPoint y: 332, endPoint x: 584, endPoint y: 332, distance: 142.5
click at [584, 332] on p "**********" at bounding box center [541, 338] width 307 height 22
click at [453, 385] on div "Selected: "Use Nike logo linked to https://www.nike.com "" at bounding box center [513, 365] width 139 height 49
drag, startPoint x: 473, startPoint y: 372, endPoint x: 475, endPoint y: 367, distance: 5.0
click at [474, 368] on textarea at bounding box center [513, 370] width 130 height 28
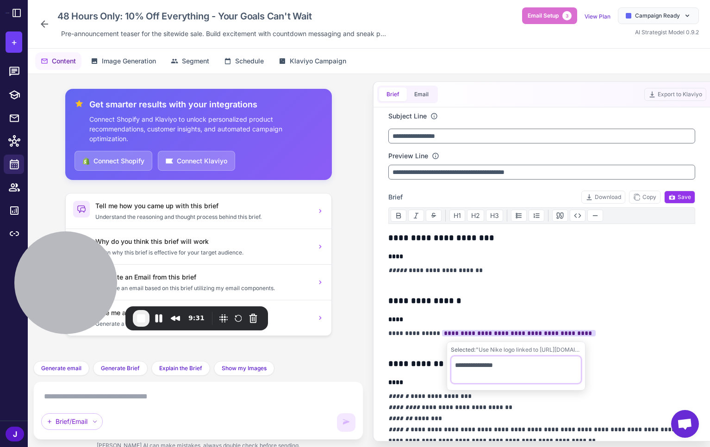
type textarea "**********"
click at [134, 403] on textarea at bounding box center [198, 396] width 314 height 15
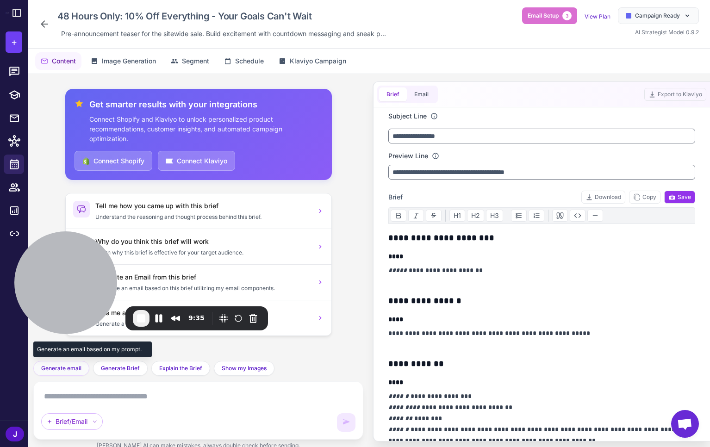
click at [60, 366] on span "Generate email" at bounding box center [61, 368] width 40 height 8
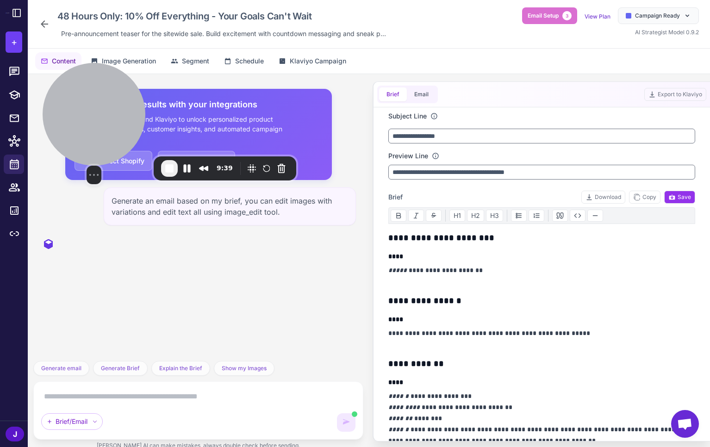
drag, startPoint x: 111, startPoint y: 280, endPoint x: 106, endPoint y: 134, distance: 145.8
click at [106, 134] on div at bounding box center [94, 114] width 103 height 103
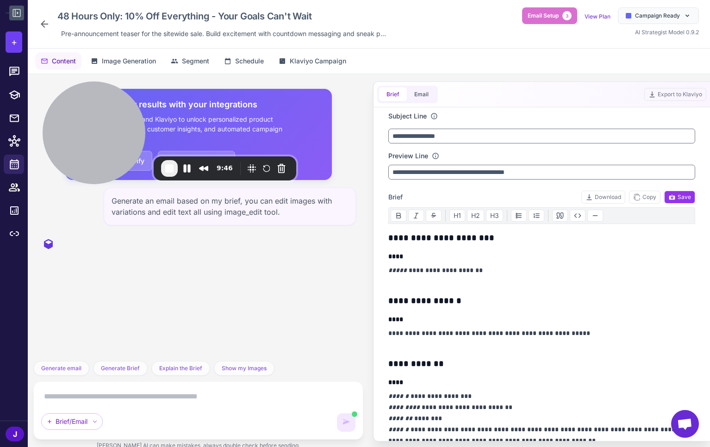
click at [13, 6] on button at bounding box center [16, 13] width 15 height 15
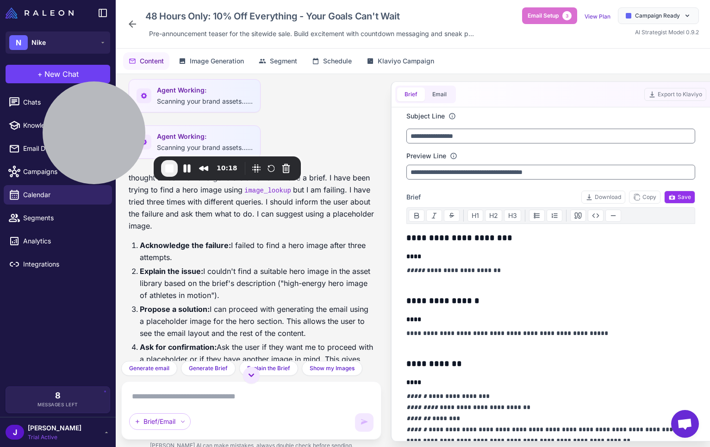
scroll to position [679, 0]
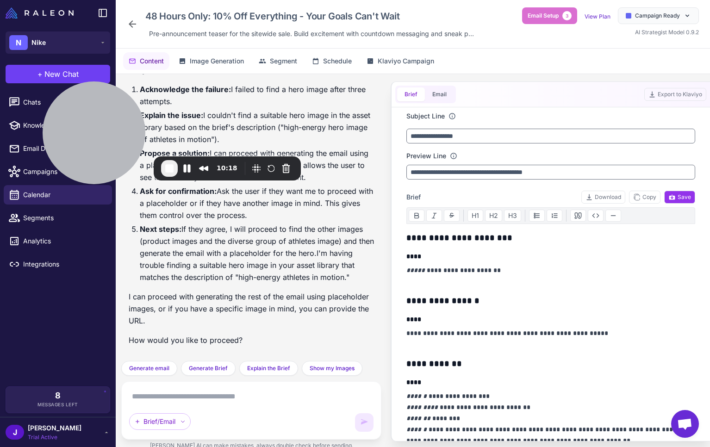
click at [215, 398] on textarea at bounding box center [251, 396] width 244 height 15
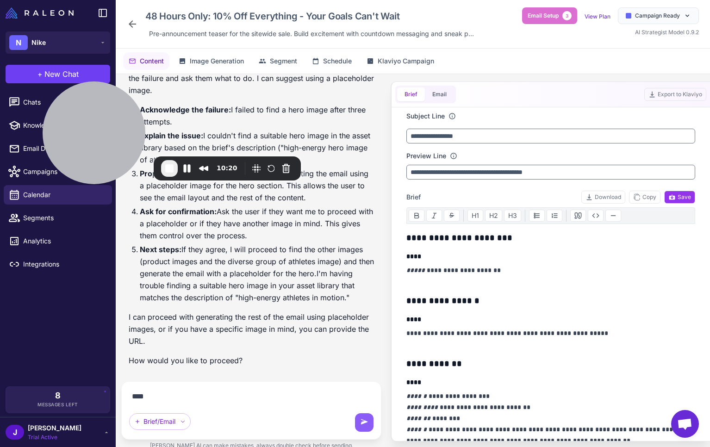
scroll to position [659, 0]
type textarea "**********"
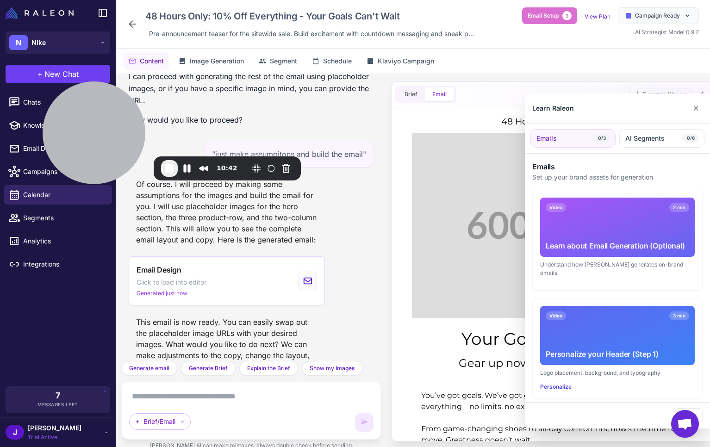
scroll to position [933, 0]
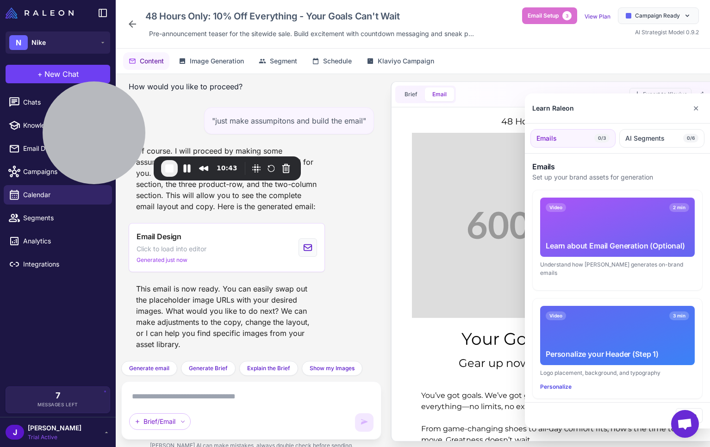
drag, startPoint x: 700, startPoint y: 107, endPoint x: 704, endPoint y: 105, distance: 4.8
click at [704, 105] on div "Learn Raleon ✕" at bounding box center [617, 108] width 185 height 30
click at [697, 109] on button "✕" at bounding box center [695, 108] width 13 height 19
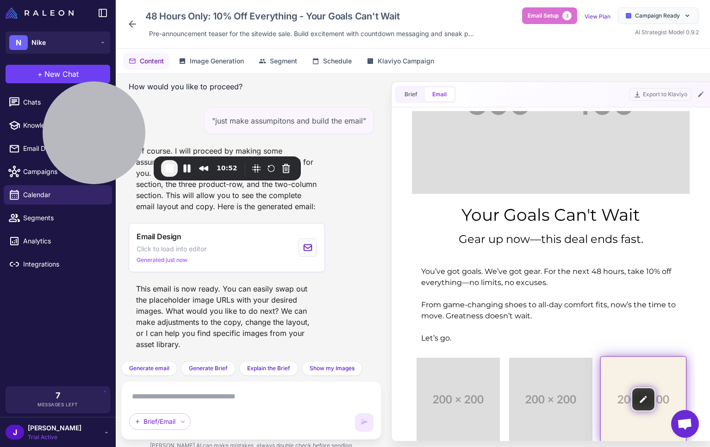
scroll to position [0, 0]
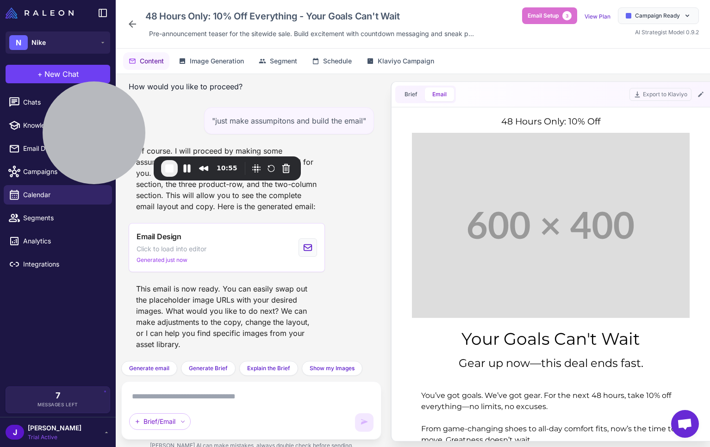
click at [153, 389] on textarea at bounding box center [251, 396] width 244 height 15
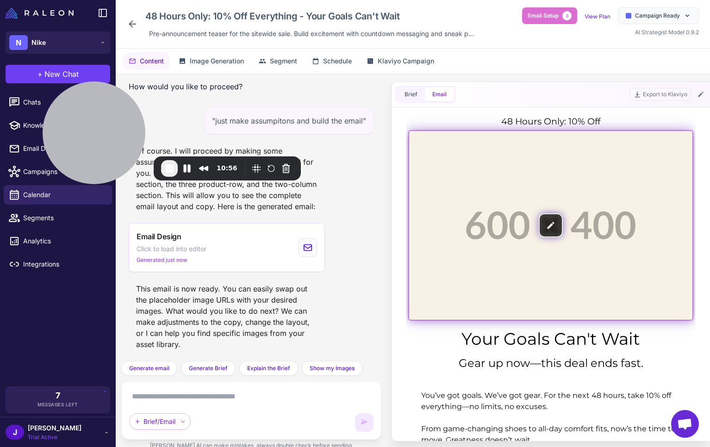
click at [547, 229] on img at bounding box center [550, 225] width 283 height 189
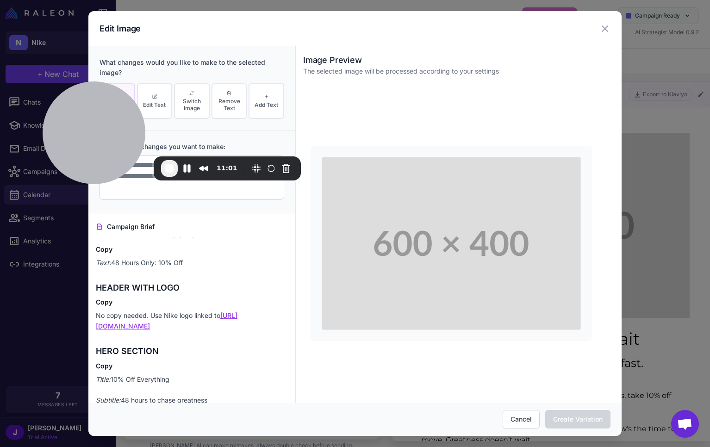
scroll to position [15, 0]
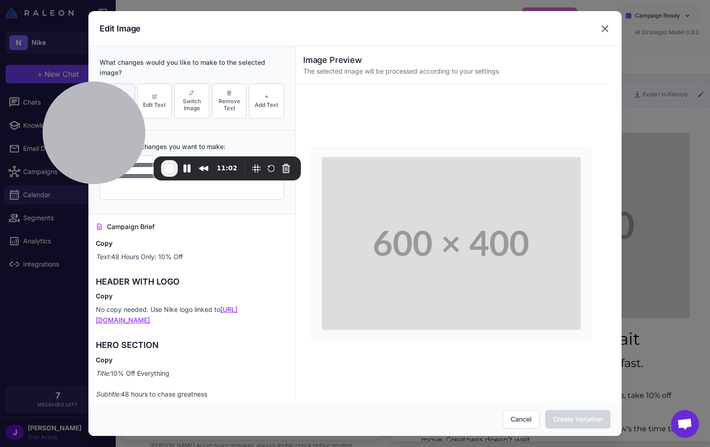
click at [604, 29] on icon at bounding box center [605, 29] width 6 height 6
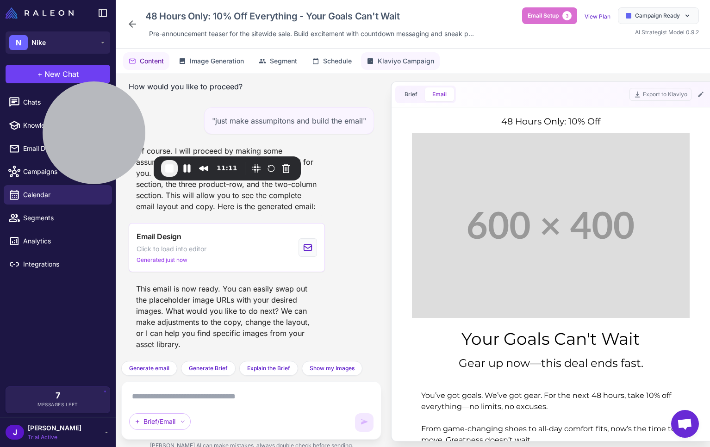
click at [407, 61] on span "Klaviyo Campaign" at bounding box center [405, 61] width 56 height 10
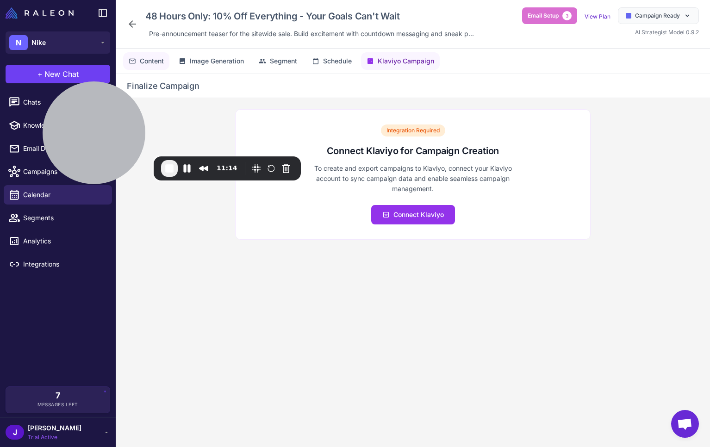
click at [155, 59] on span "Content" at bounding box center [152, 61] width 24 height 10
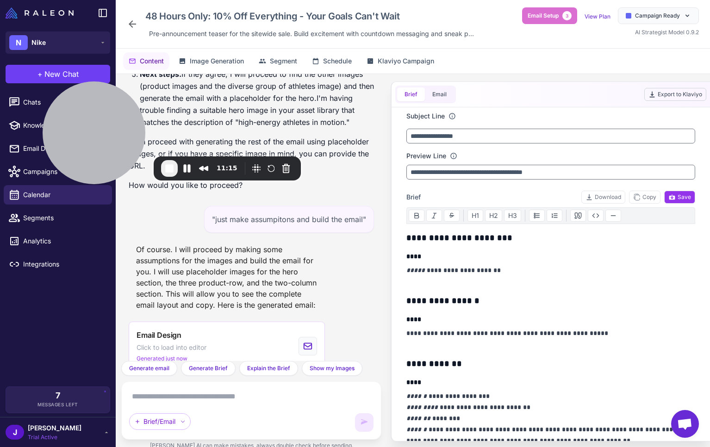
scroll to position [933, 0]
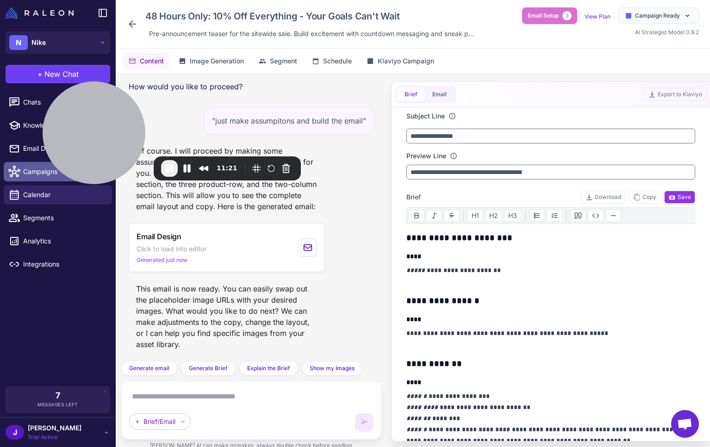
click at [30, 172] on span "Campaigns" at bounding box center [63, 172] width 81 height 10
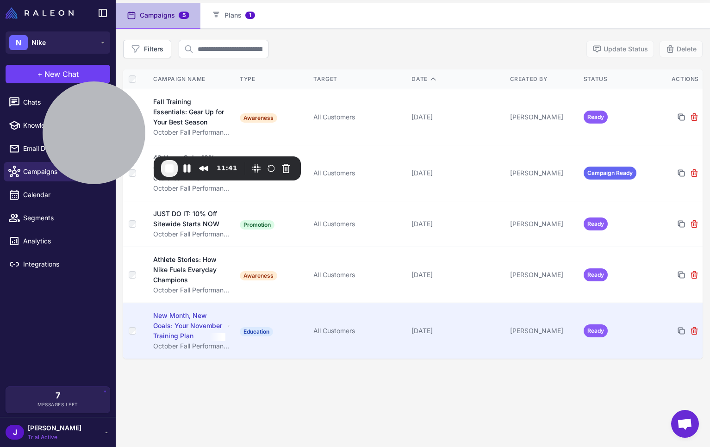
scroll to position [64, 0]
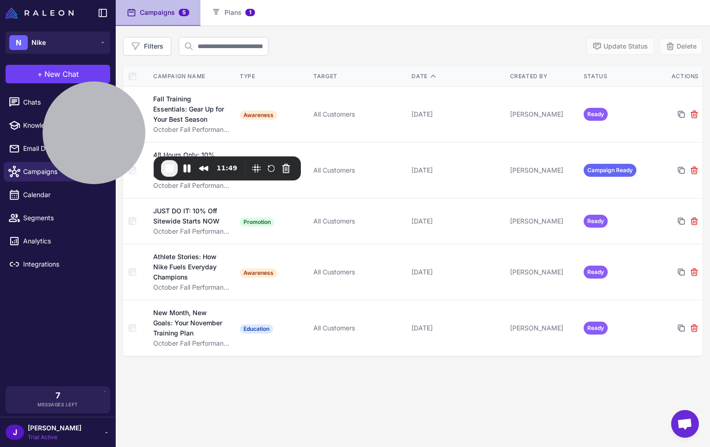
click at [39, 426] on span "Jay" at bounding box center [55, 428] width 54 height 10
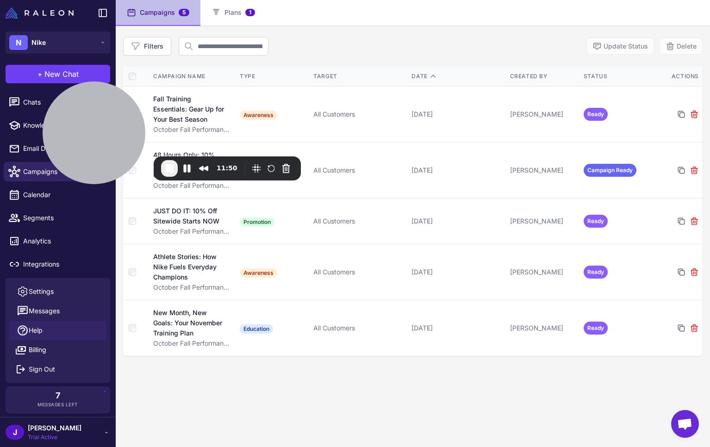
click at [36, 327] on span "Help" at bounding box center [36, 330] width 14 height 10
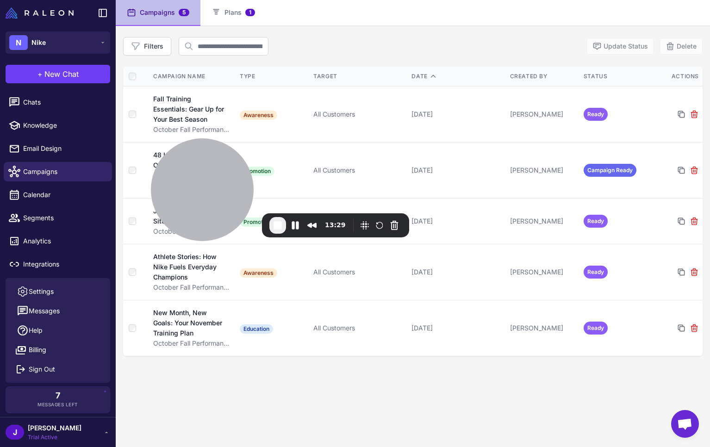
click at [282, 221] on span "End Recording" at bounding box center [277, 225] width 11 height 11
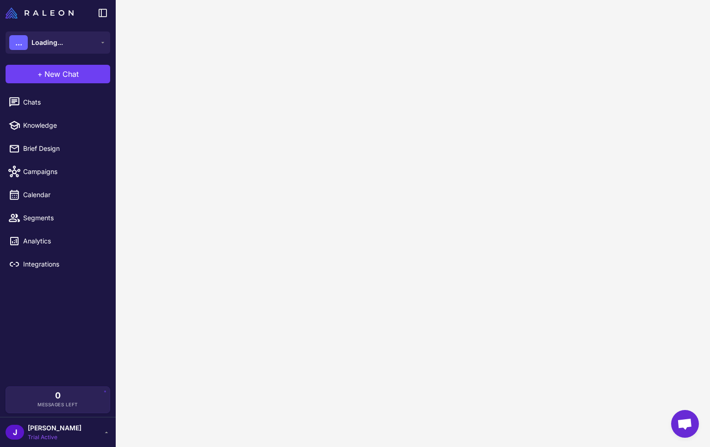
click at [66, 440] on div "[PERSON_NAME] Trial Active" at bounding box center [58, 432] width 105 height 19
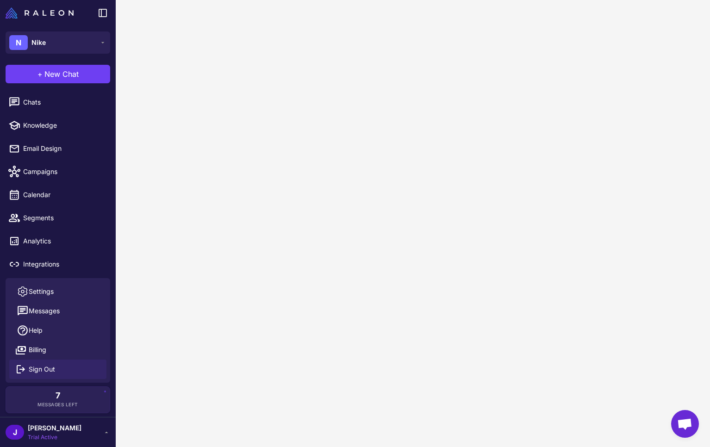
click at [39, 363] on button "Sign Out" at bounding box center [57, 368] width 97 height 19
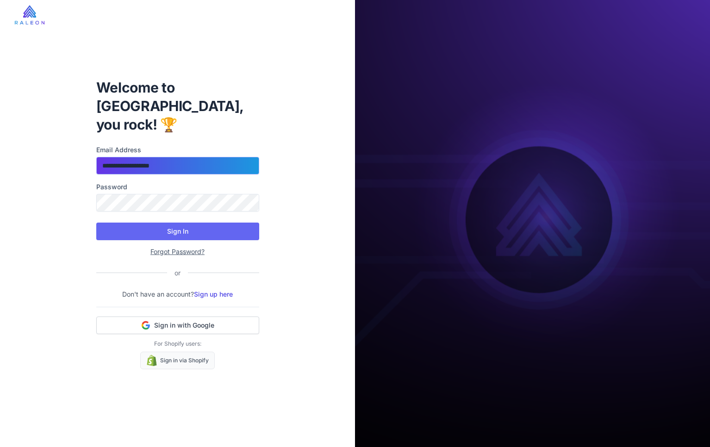
click at [176, 157] on input "**********" at bounding box center [177, 166] width 163 height 18
type input "**********"
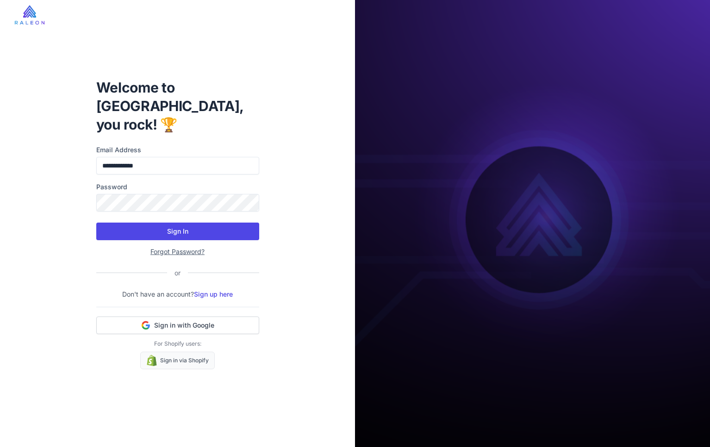
click at [184, 224] on button "Sign In" at bounding box center [177, 231] width 163 height 18
